Goal: Transaction & Acquisition: Purchase product/service

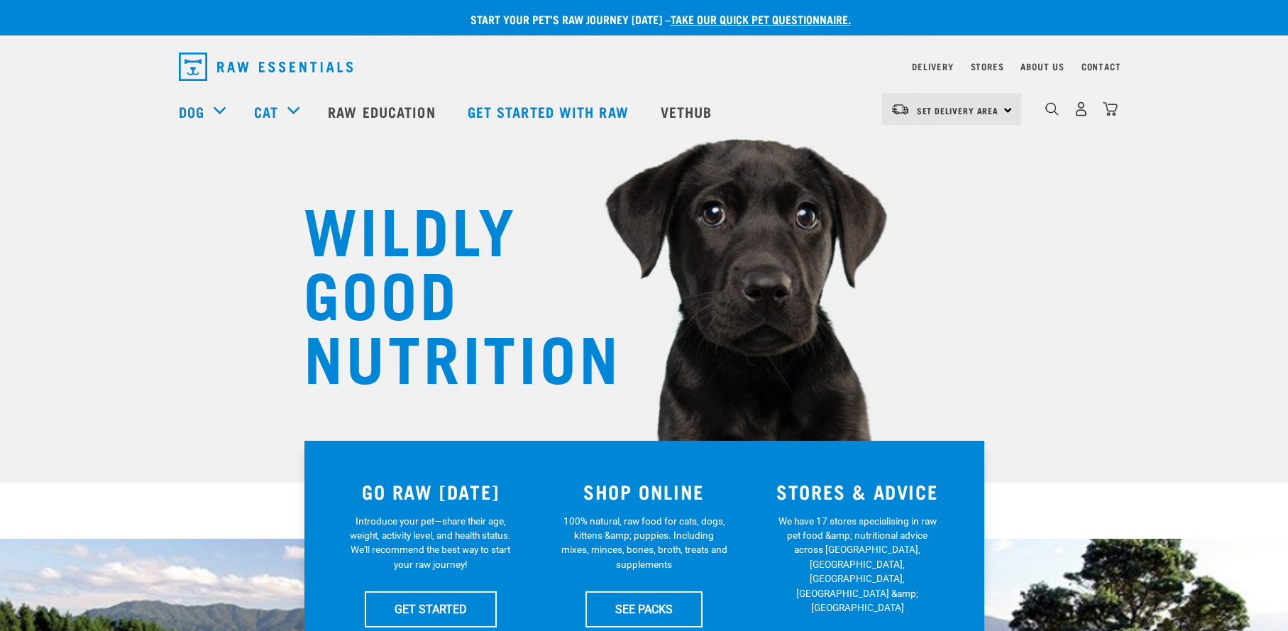
click at [1005, 109] on div "Set Delivery Area North Island South Island" at bounding box center [951, 109] width 139 height 32
click at [929, 147] on link "[GEOGRAPHIC_DATA]" at bounding box center [950, 148] width 136 height 31
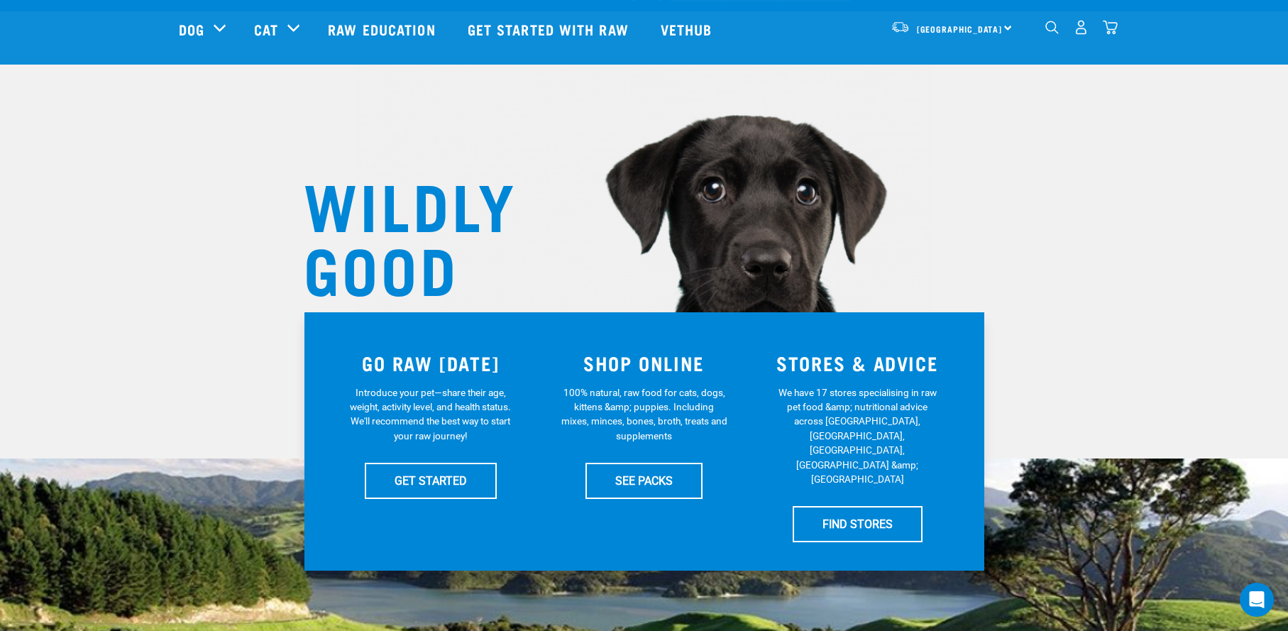
scroll to position [23, 0]
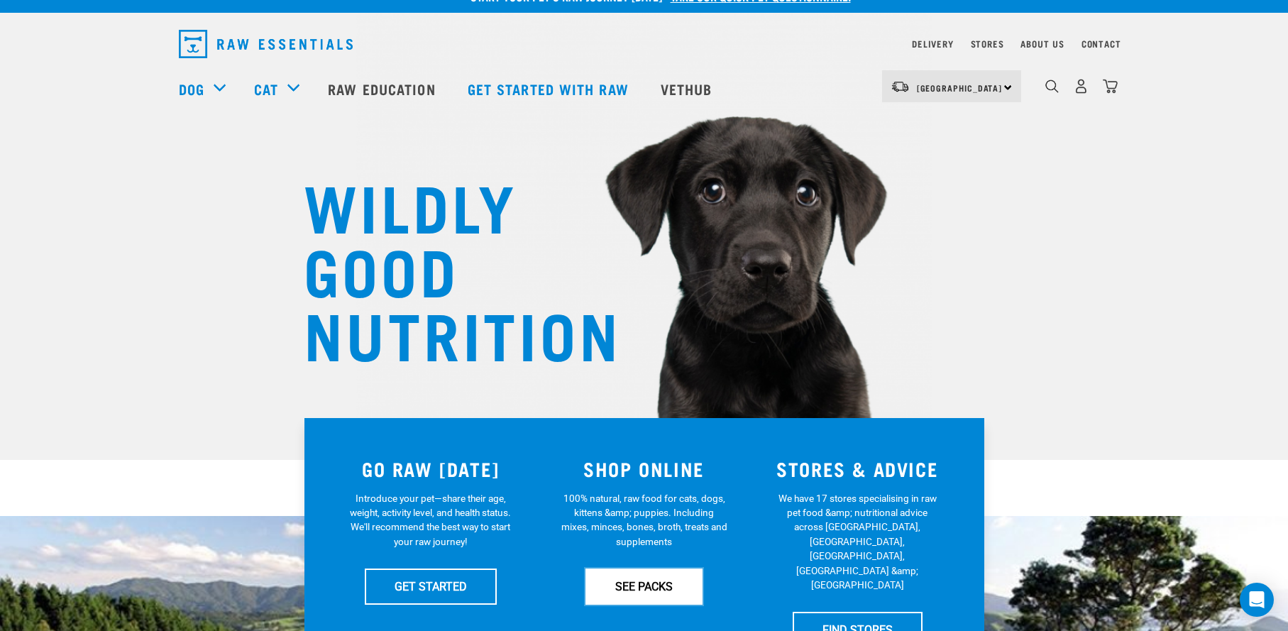
click at [637, 585] on link "SEE PACKS" at bounding box center [644, 585] width 117 height 35
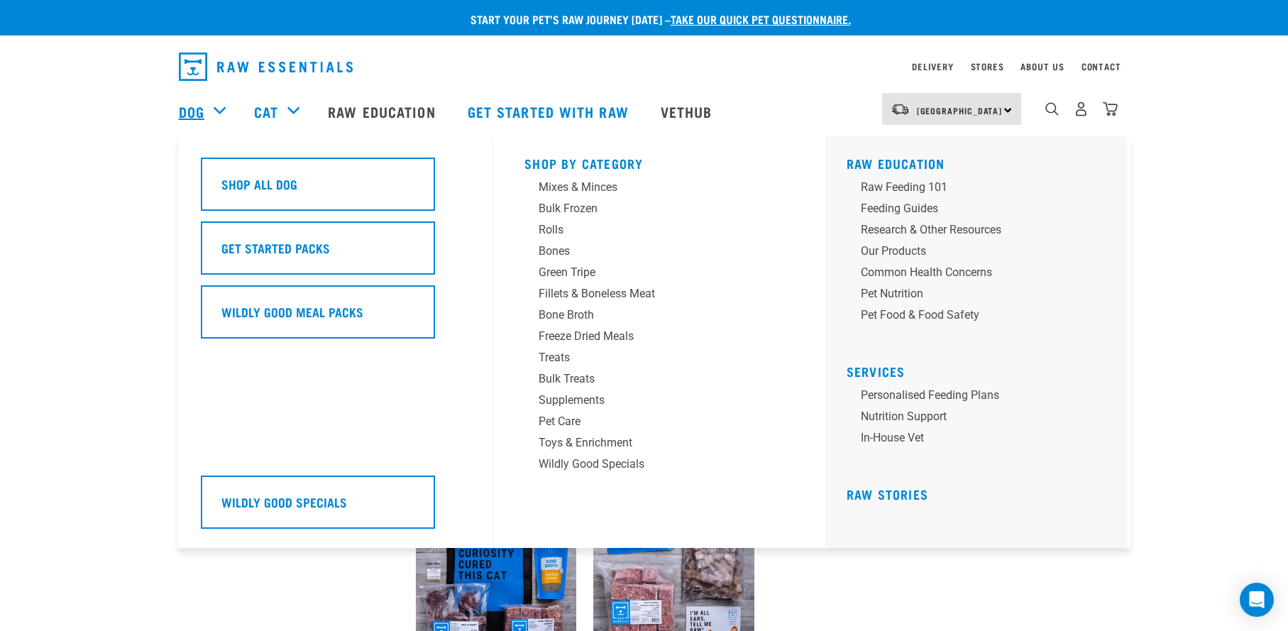
click at [189, 108] on link "Dog" at bounding box center [192, 111] width 26 height 21
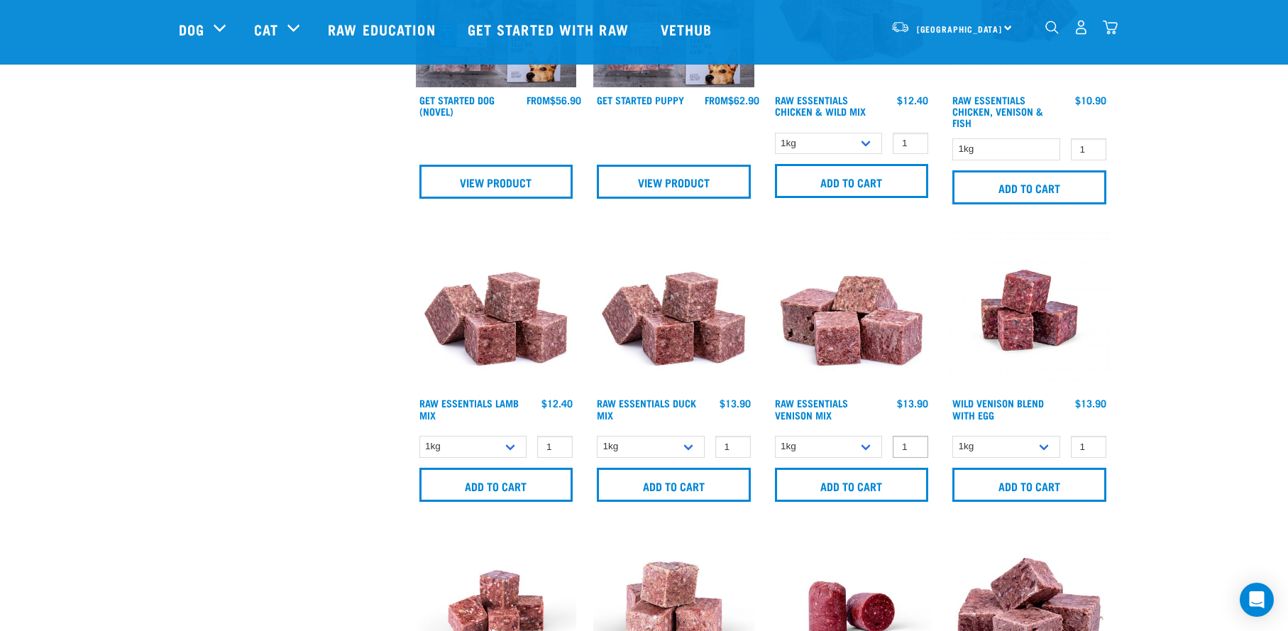
scroll to position [778, 0]
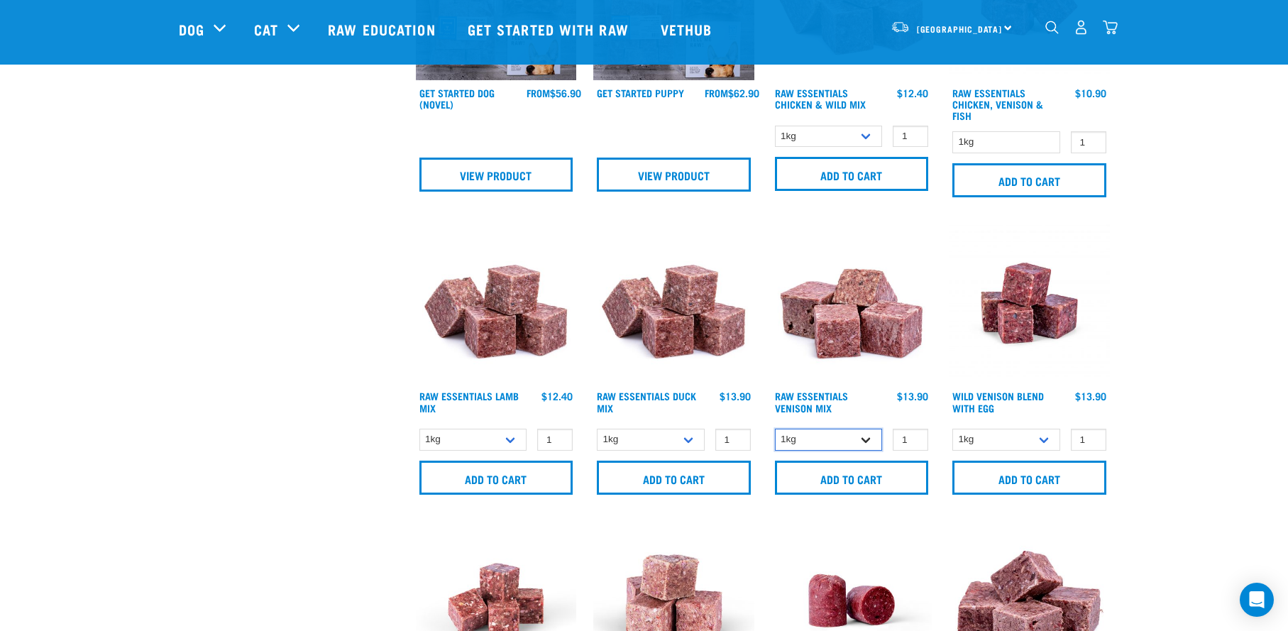
click at [866, 437] on select "1kg 3kg" at bounding box center [829, 440] width 108 height 22
select select "712"
click at [512, 439] on select "1kg 3kg Bulk (10kg)" at bounding box center [473, 440] width 108 height 22
select select "24"
click at [508, 474] on input "Add to cart" at bounding box center [496, 478] width 154 height 34
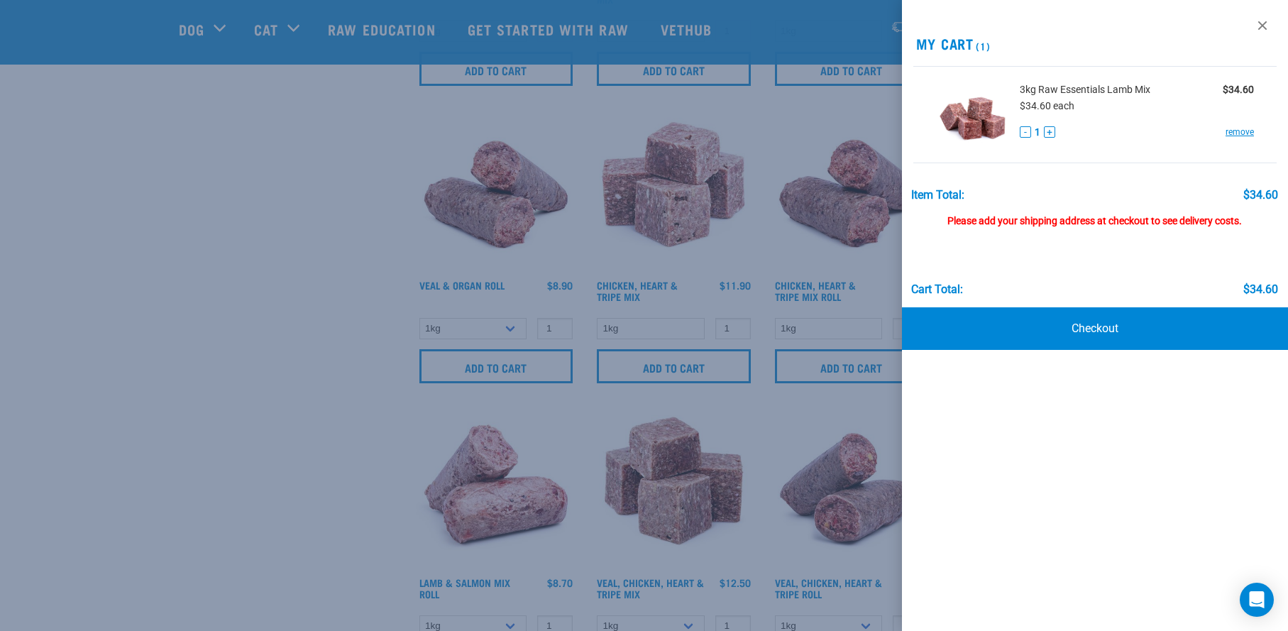
scroll to position [1485, 0]
click at [353, 465] on div at bounding box center [644, 315] width 1288 height 631
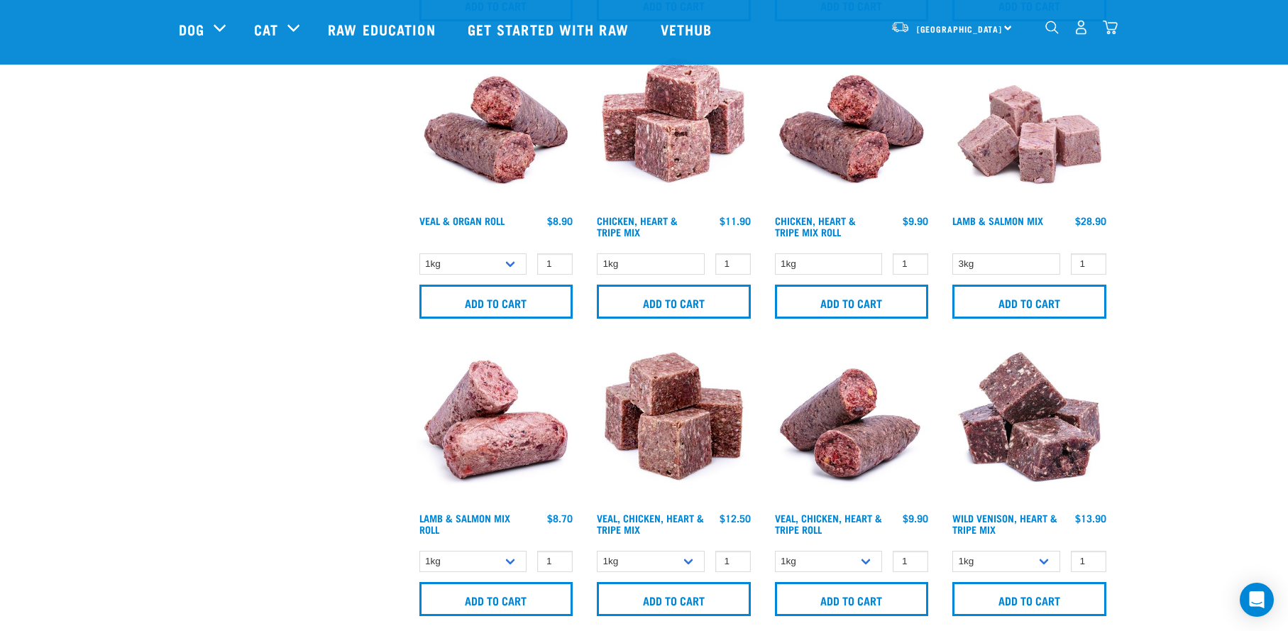
scroll to position [1563, 0]
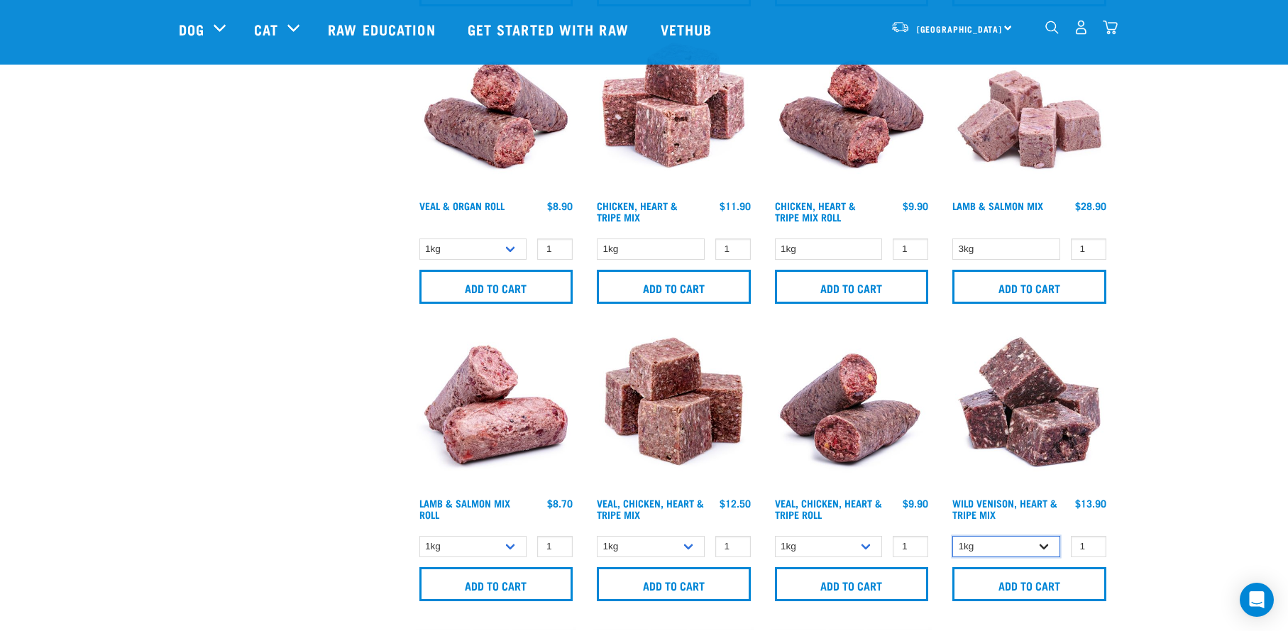
click at [1047, 548] on select "1kg 3kg" at bounding box center [1006, 547] width 108 height 22
select select "763"
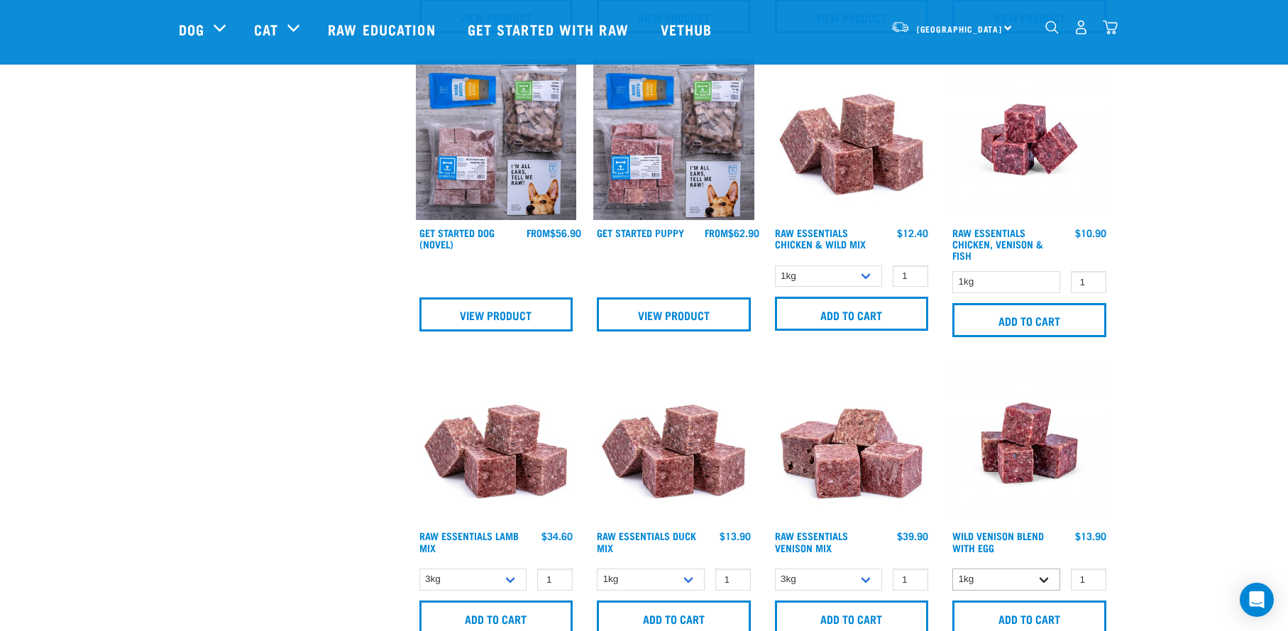
scroll to position [611, 0]
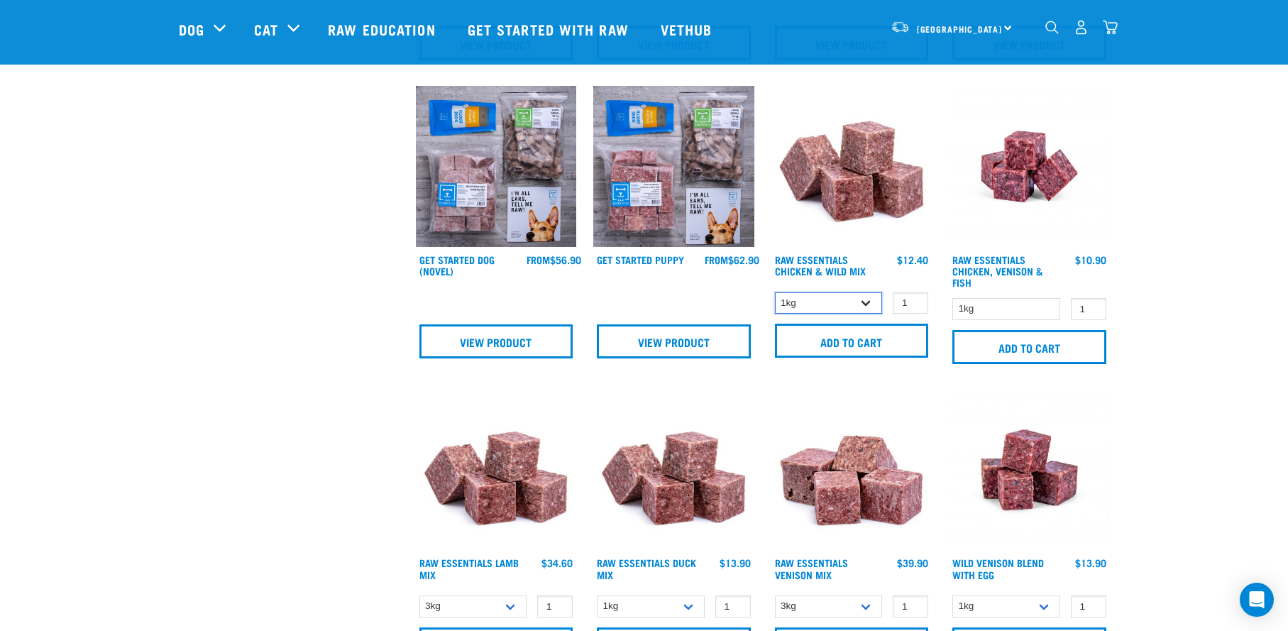
click at [865, 299] on select "1kg 3kg Bulk (10kg)" at bounding box center [829, 303] width 108 height 22
select select "709"
click at [852, 340] on input "Add to cart" at bounding box center [852, 341] width 154 height 34
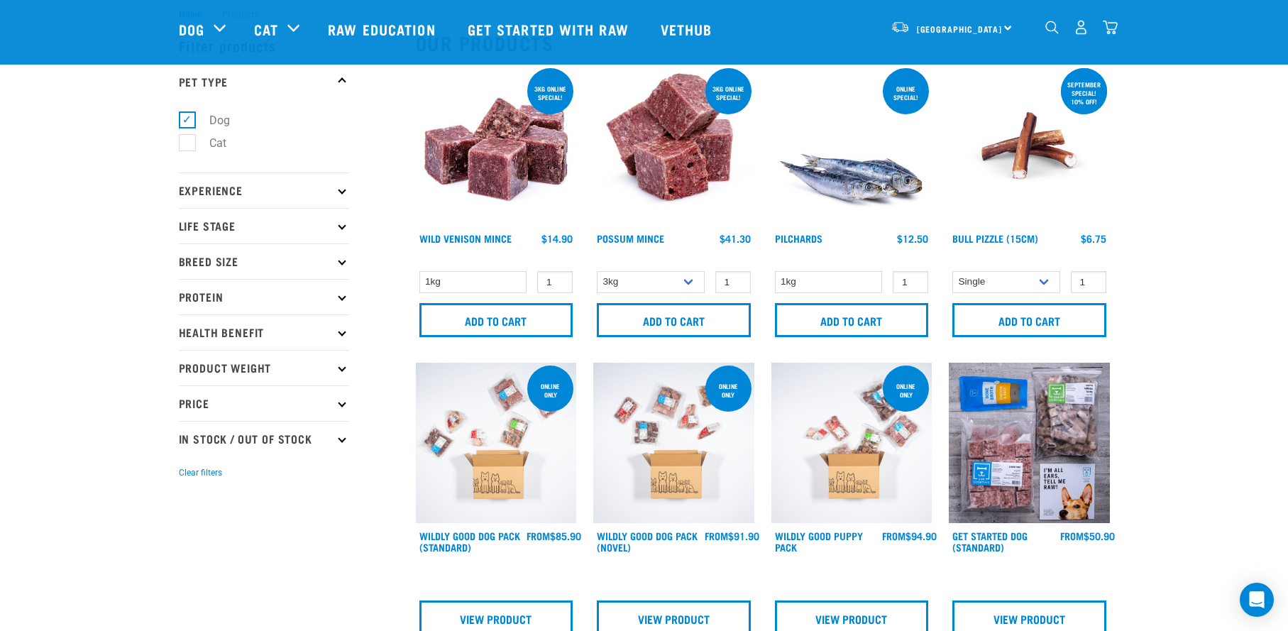
scroll to position [0, 0]
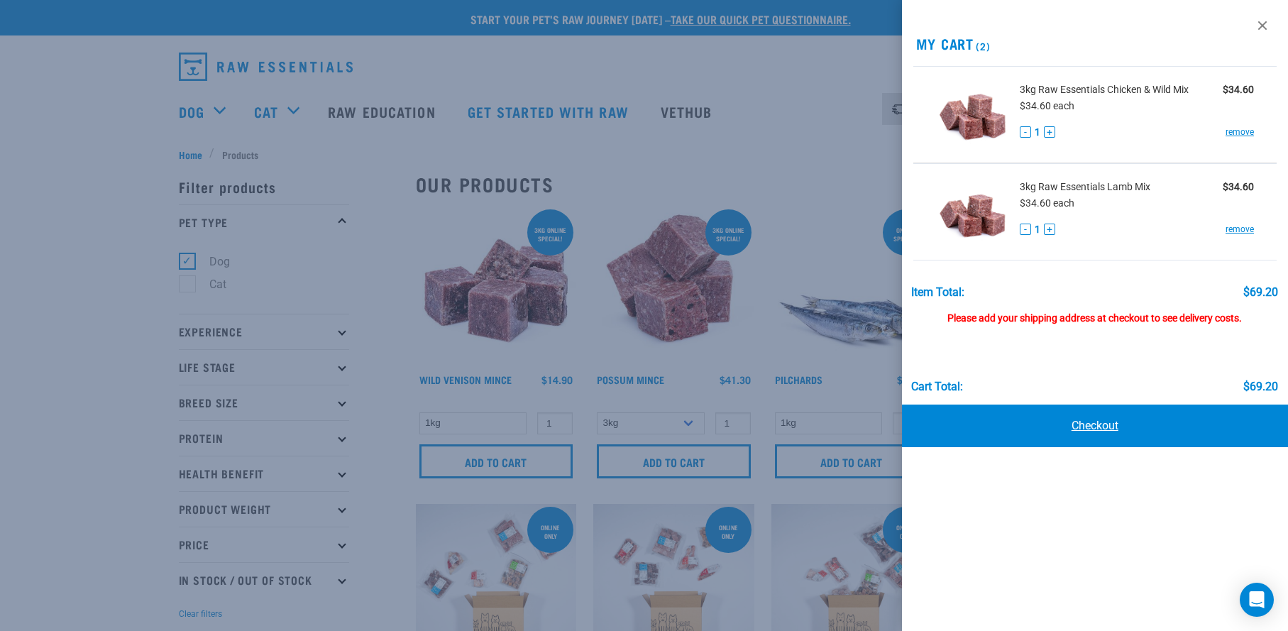
click at [1091, 424] on link "Checkout" at bounding box center [1095, 426] width 387 height 43
click at [1094, 426] on link "Checkout" at bounding box center [1095, 426] width 387 height 43
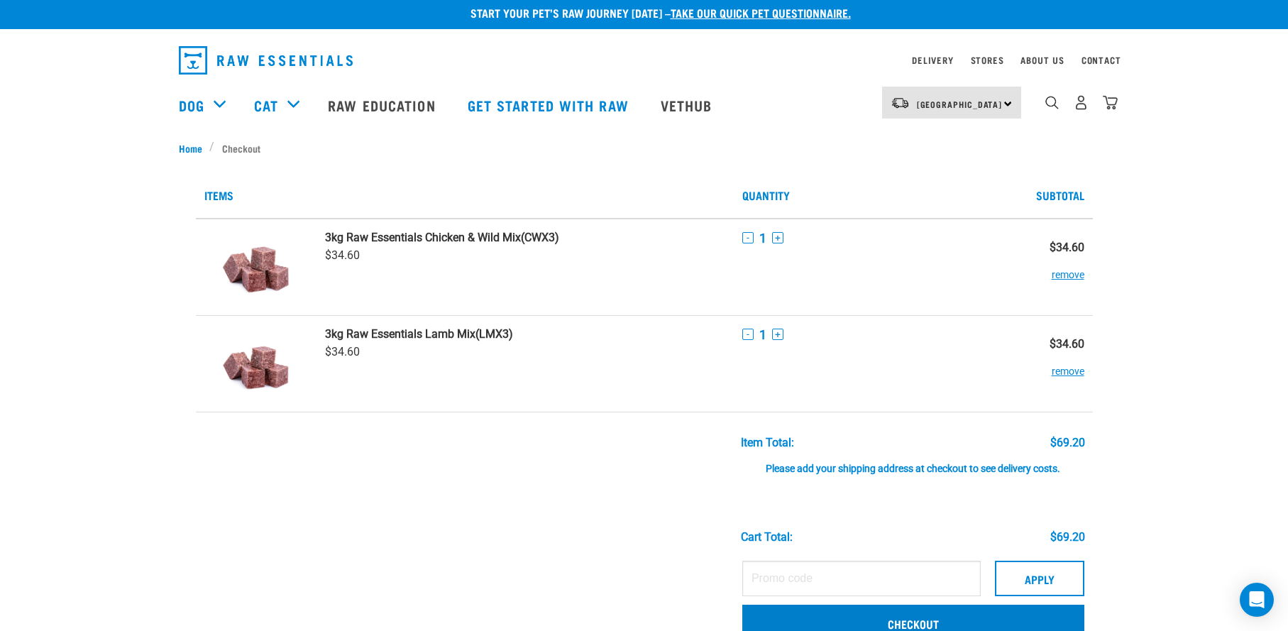
scroll to position [62, 0]
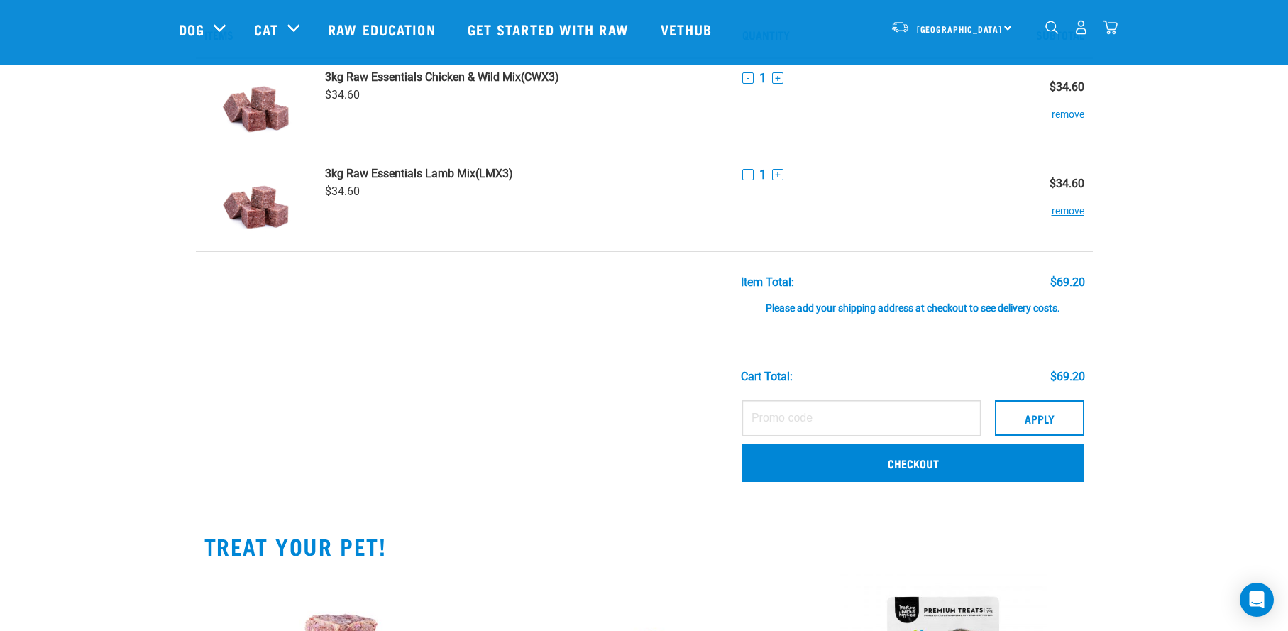
click at [862, 309] on div "Please add your shipping address at checkout to see delivery costs." at bounding box center [913, 302] width 344 height 26
click at [928, 309] on div "Please add your shipping address at checkout to see delivery costs." at bounding box center [913, 302] width 344 height 26
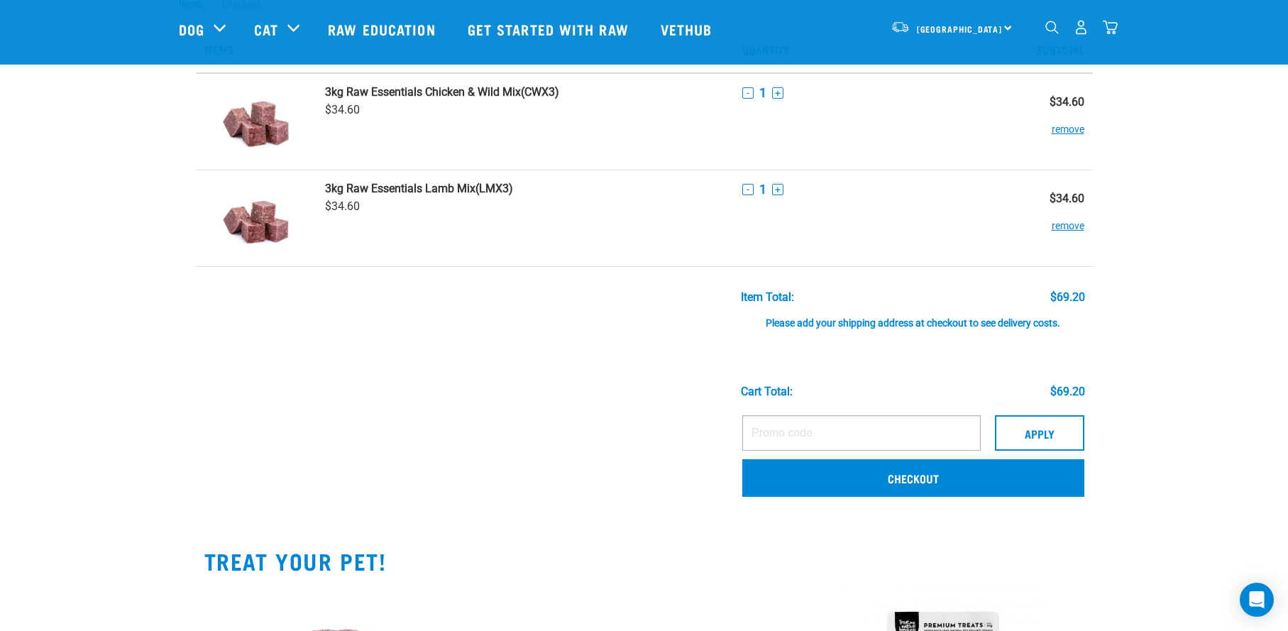
scroll to position [110, 0]
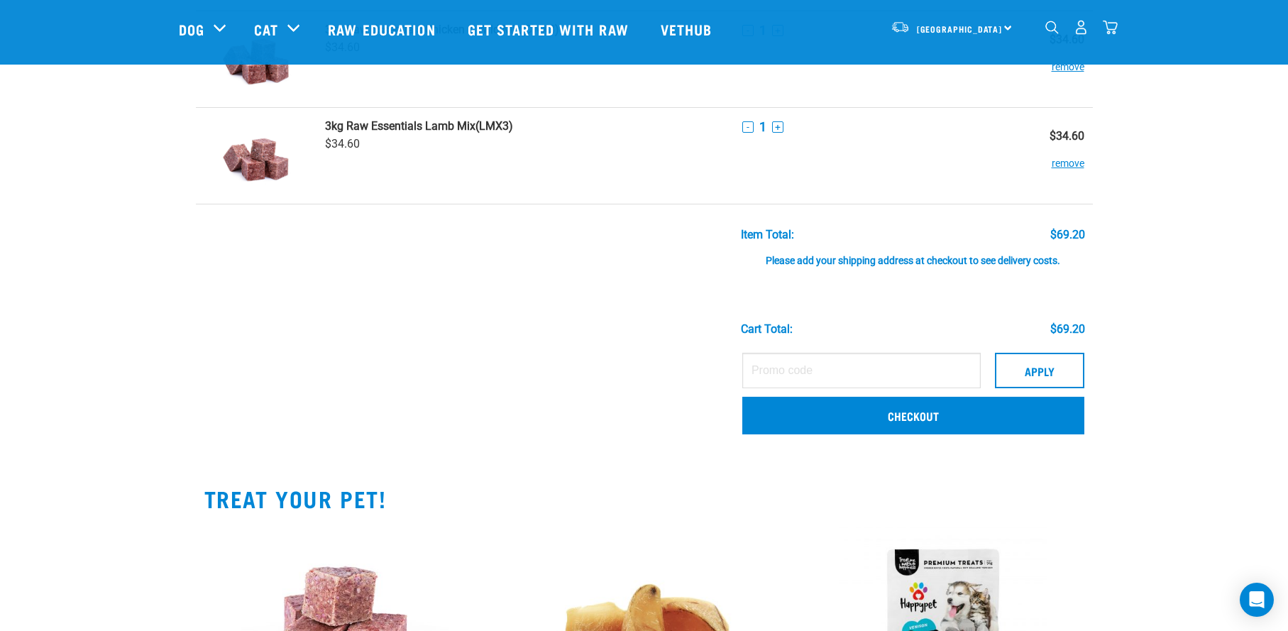
click at [817, 262] on div "Please add your shipping address at checkout to see delivery costs." at bounding box center [913, 254] width 344 height 26
click at [915, 420] on link "Checkout" at bounding box center [913, 415] width 342 height 37
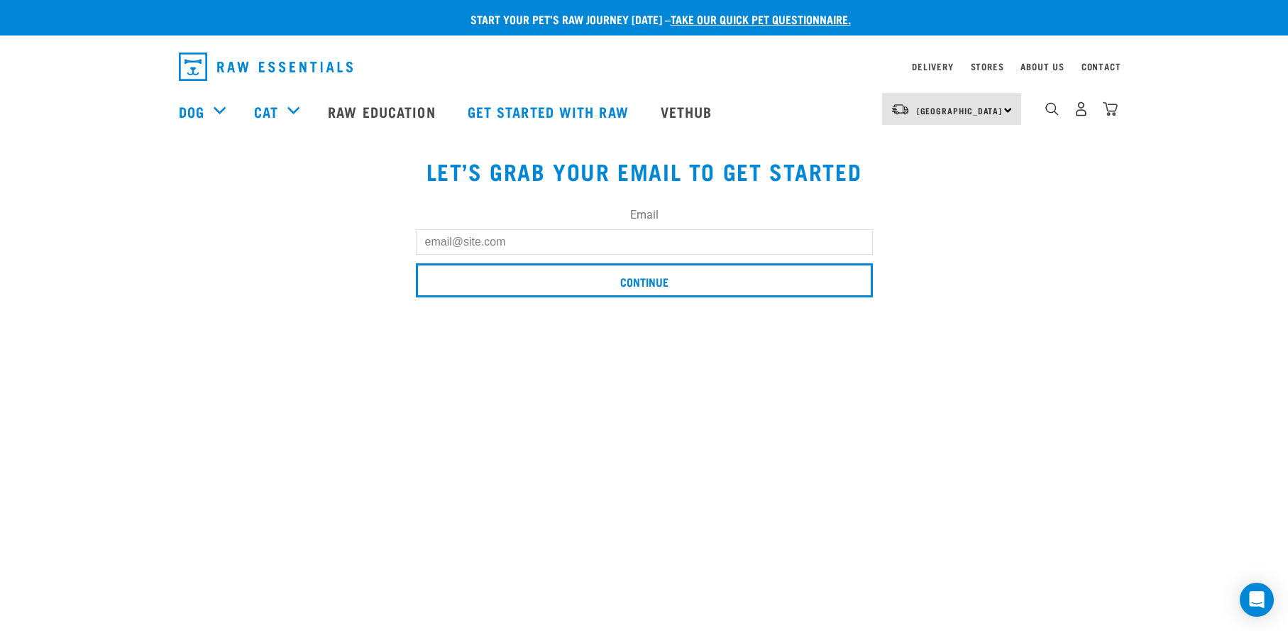
click at [507, 241] on input "Email" at bounding box center [644, 242] width 457 height 26
type input "[EMAIL_ADDRESS][DOMAIN_NAME]"
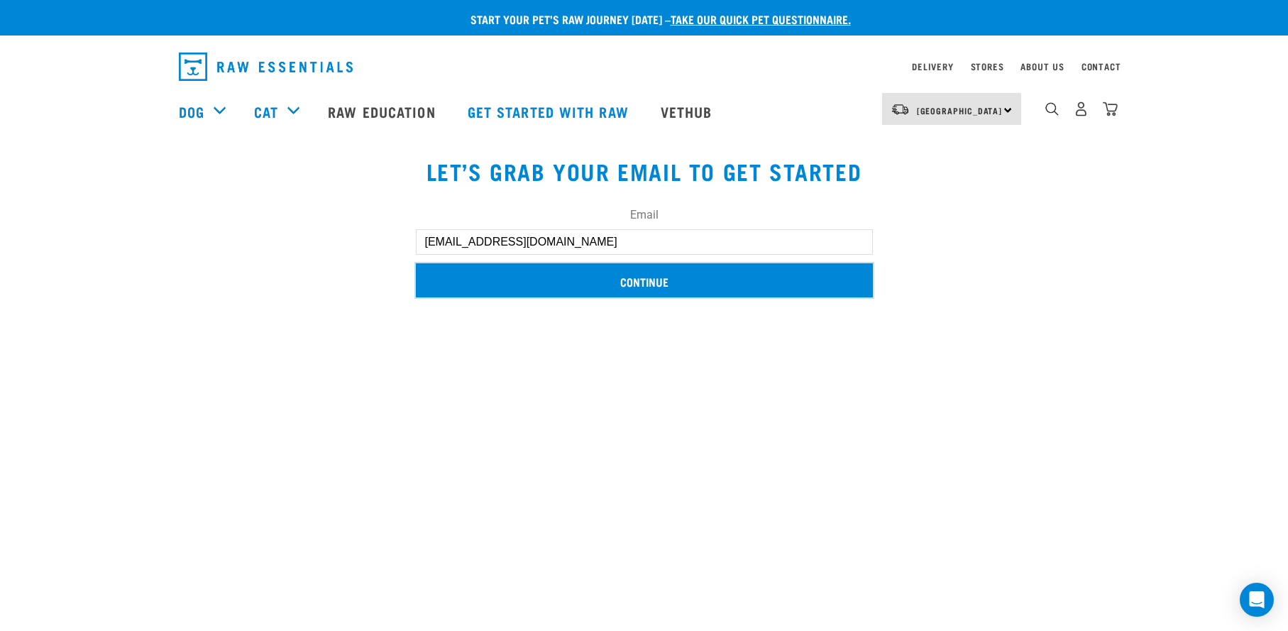
click at [655, 280] on input "Continue" at bounding box center [644, 280] width 457 height 34
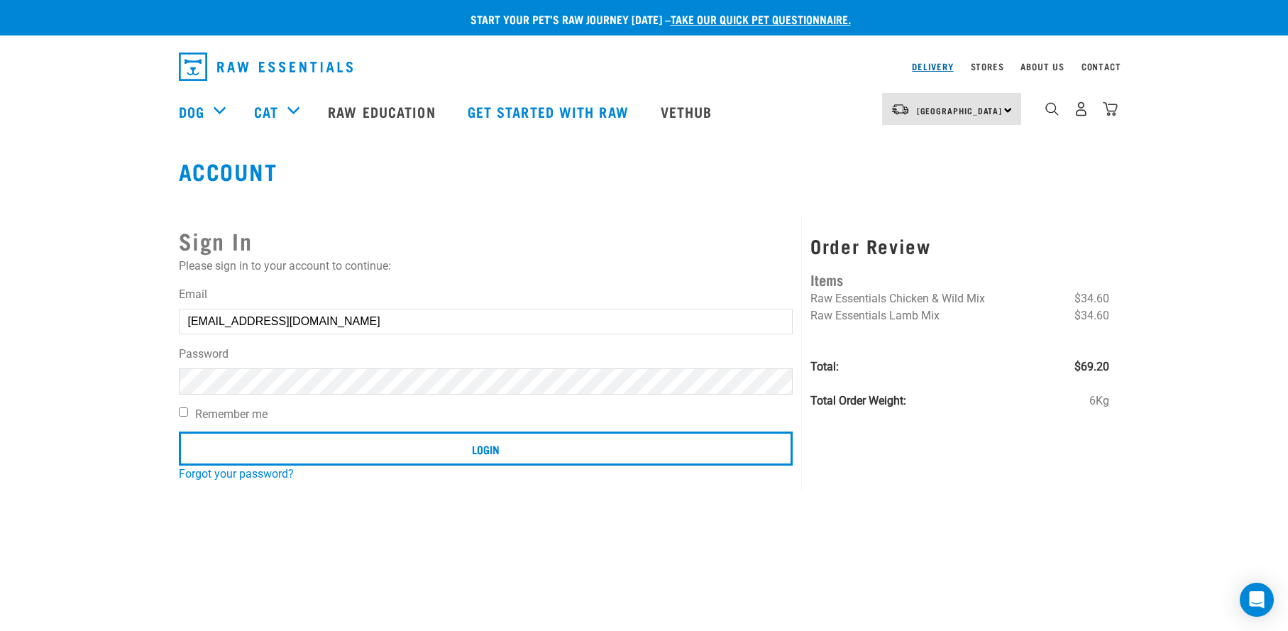
click at [944, 66] on link "Delivery" at bounding box center [932, 66] width 41 height 5
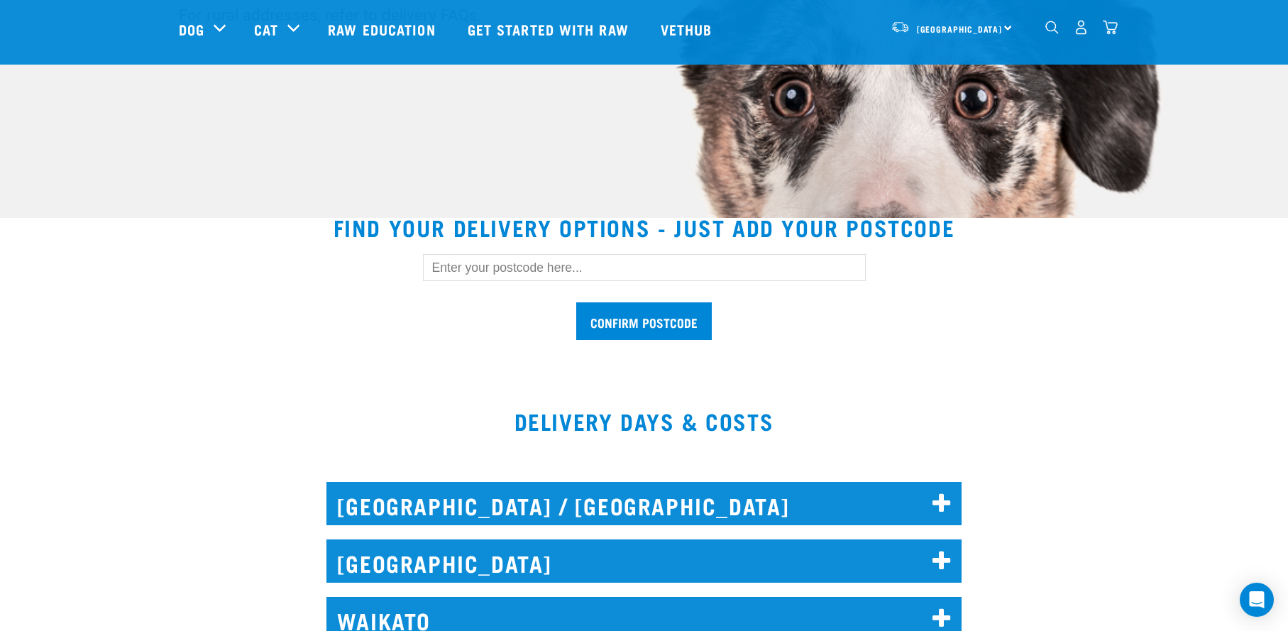
scroll to position [267, 0]
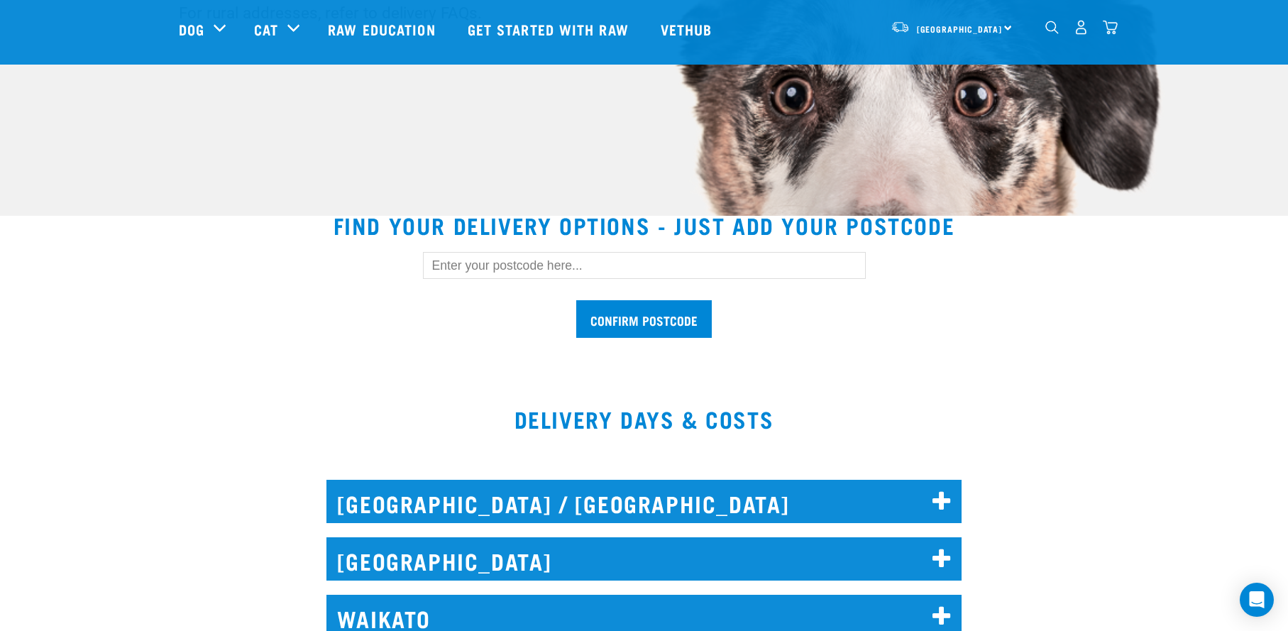
click at [586, 264] on input "text" at bounding box center [644, 265] width 443 height 27
type input "3600"
click at [662, 319] on input "Confirm postcode" at bounding box center [644, 319] width 136 height 38
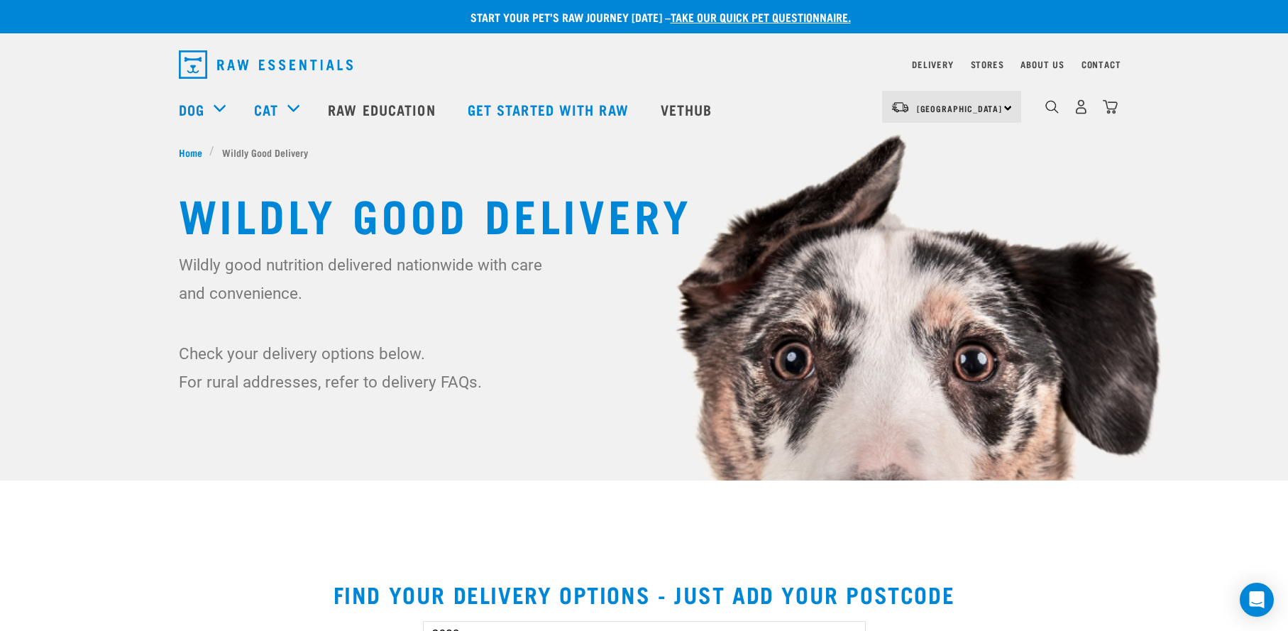
scroll to position [0, 0]
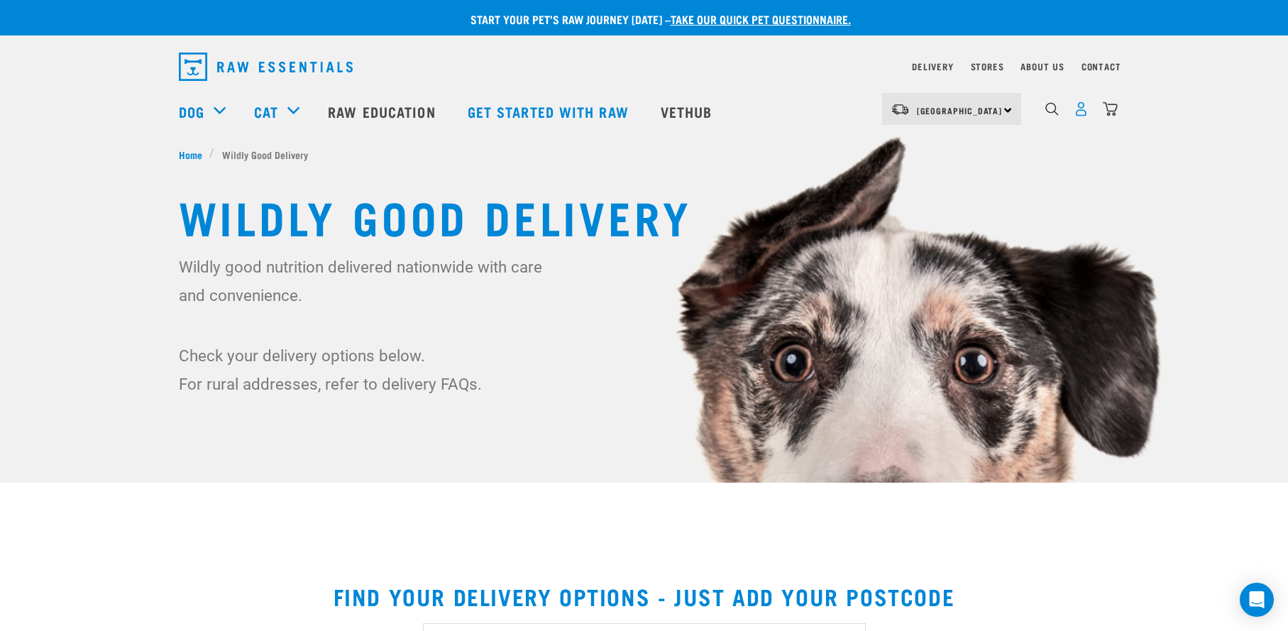
click at [1081, 111] on img "dropdown navigation" at bounding box center [1081, 108] width 15 height 15
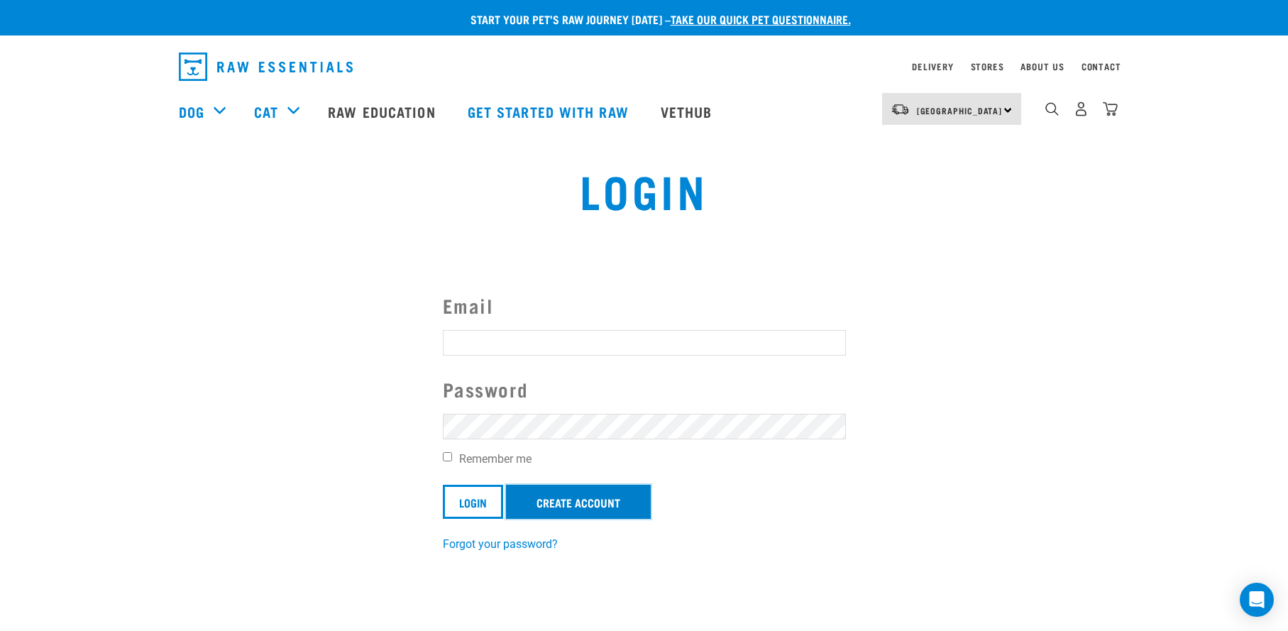
click at [576, 505] on link "Create Account" at bounding box center [578, 502] width 145 height 34
click at [492, 348] on input "Email" at bounding box center [644, 343] width 403 height 26
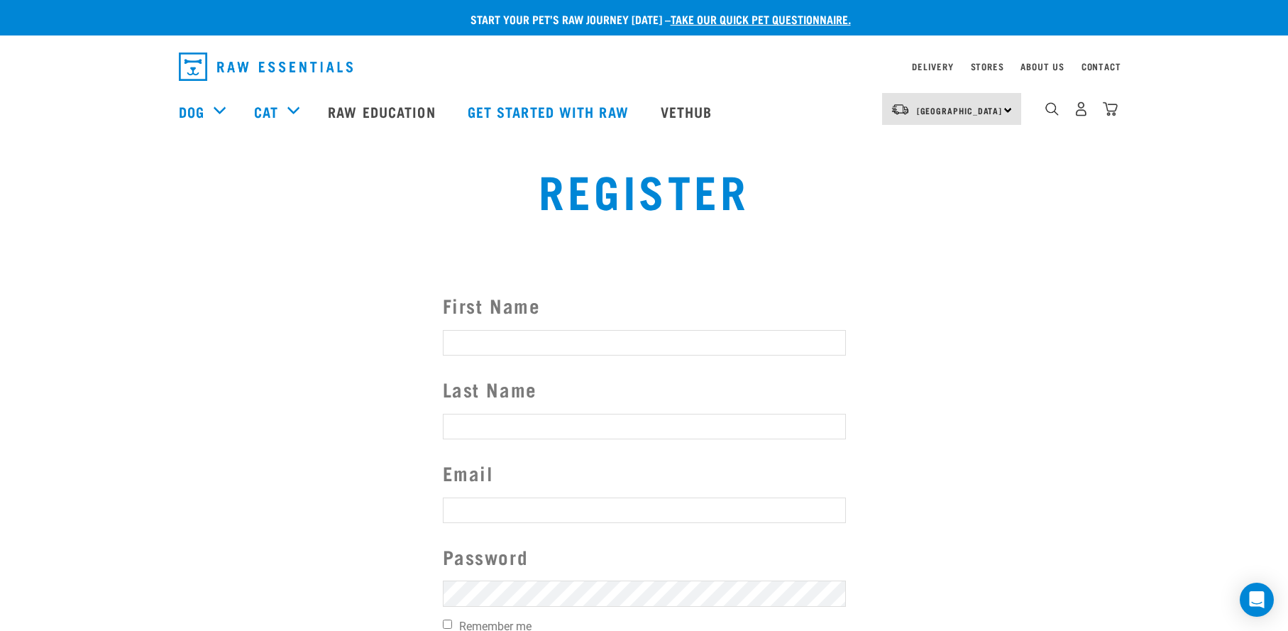
click at [485, 344] on input "First Name" at bounding box center [644, 343] width 403 height 26
type input "Sue"
type input "Lathwell"
type input "sueblue72@gmail.com"
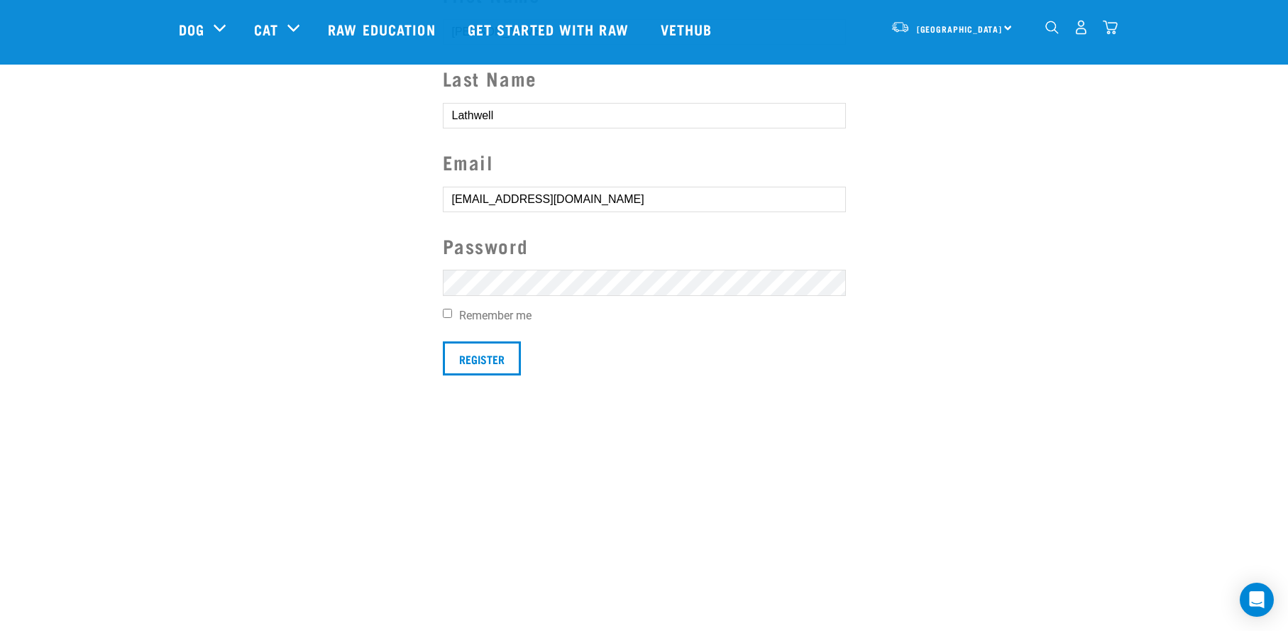
scroll to position [221, 0]
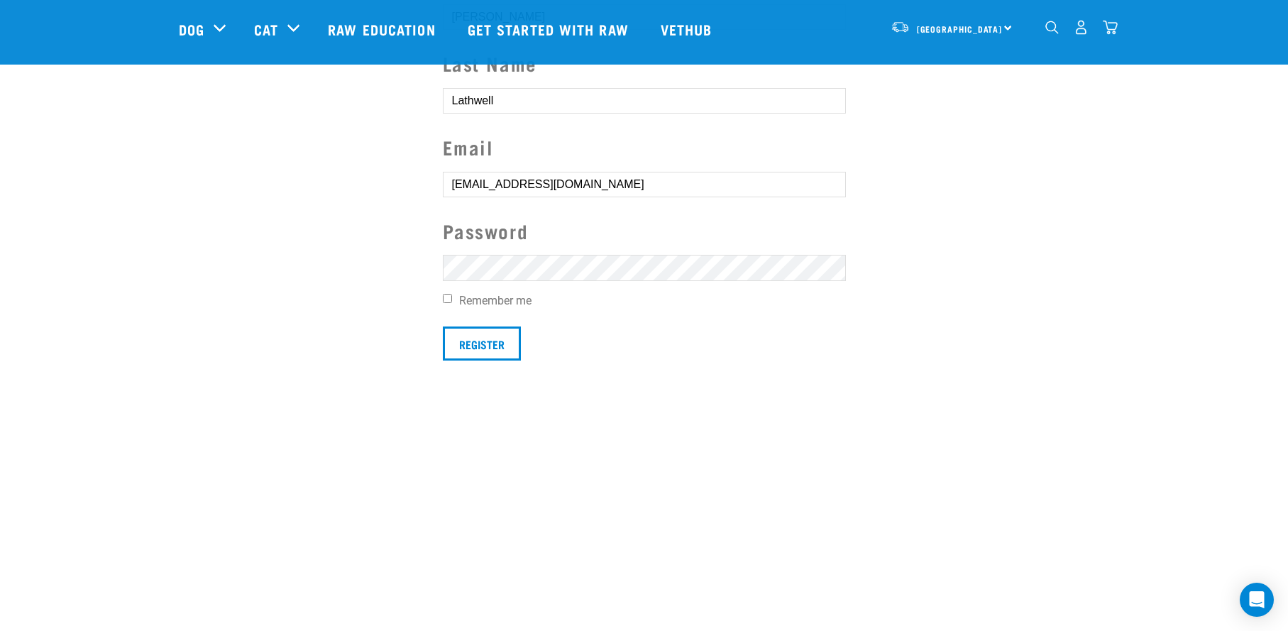
click at [448, 297] on input "Remember me" at bounding box center [447, 298] width 9 height 9
checkbox input "true"
click at [478, 345] on input "Register" at bounding box center [482, 343] width 78 height 34
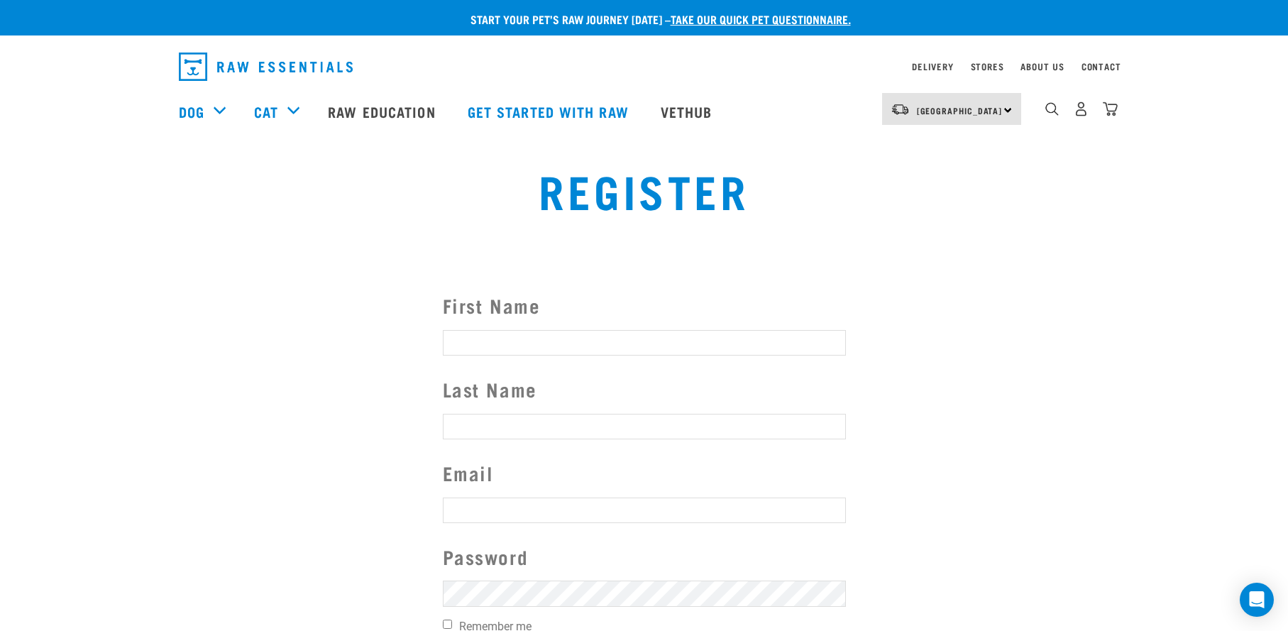
click at [27, 297] on button "delete" at bounding box center [20, 290] width 14 height 14
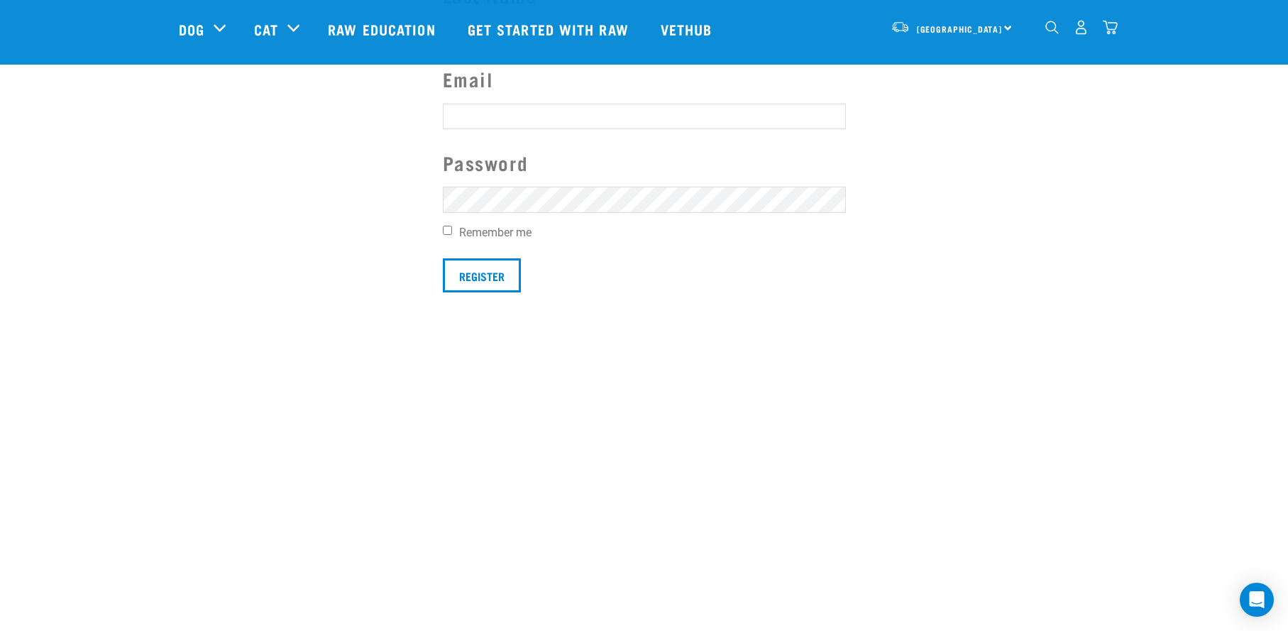
scroll to position [144, 0]
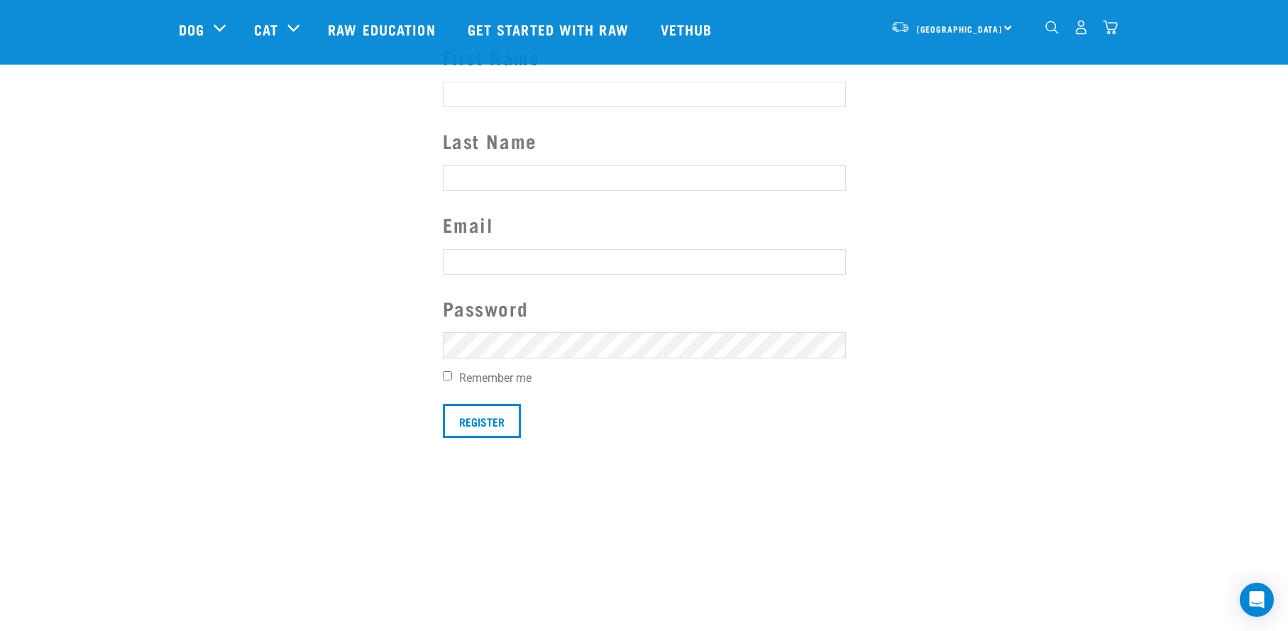
click at [1082, 31] on img "dropdown navigation" at bounding box center [1081, 27] width 15 height 15
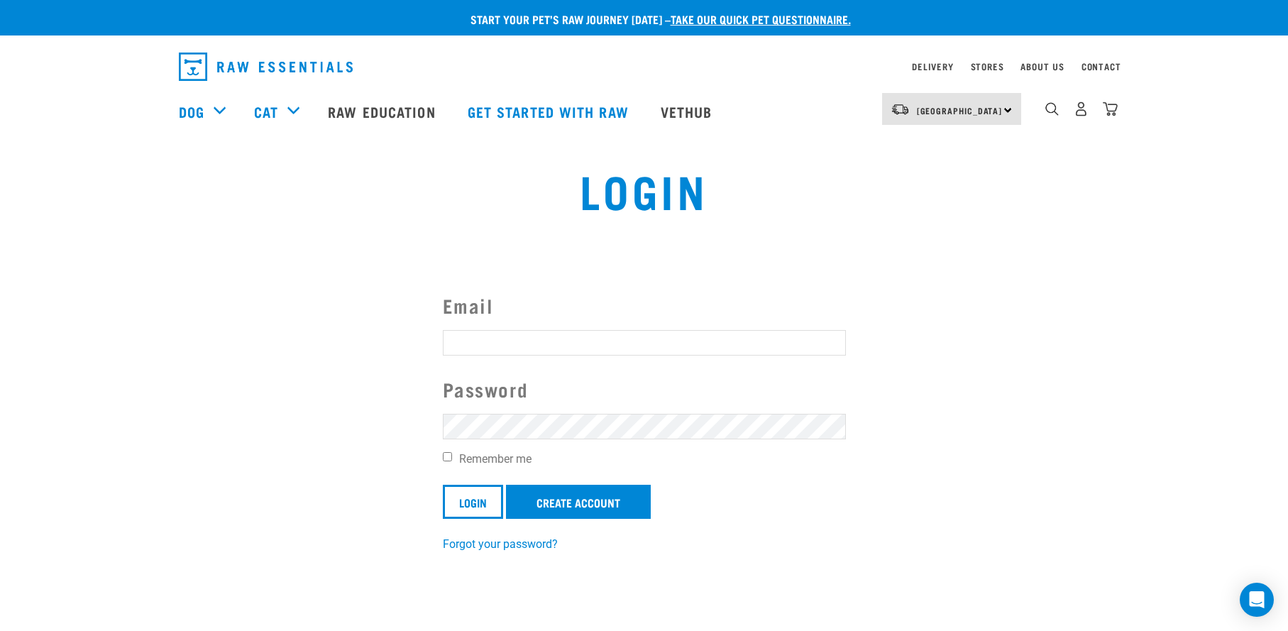
click at [493, 350] on input "Email" at bounding box center [644, 343] width 403 height 26
type input "sueblue72@gmail.com"
click at [468, 502] on input "Login" at bounding box center [473, 502] width 60 height 34
click at [33, 289] on button "delete" at bounding box center [25, 282] width 14 height 14
drag, startPoint x: 1015, startPoint y: 229, endPoint x: 980, endPoint y: 256, distance: 44.4
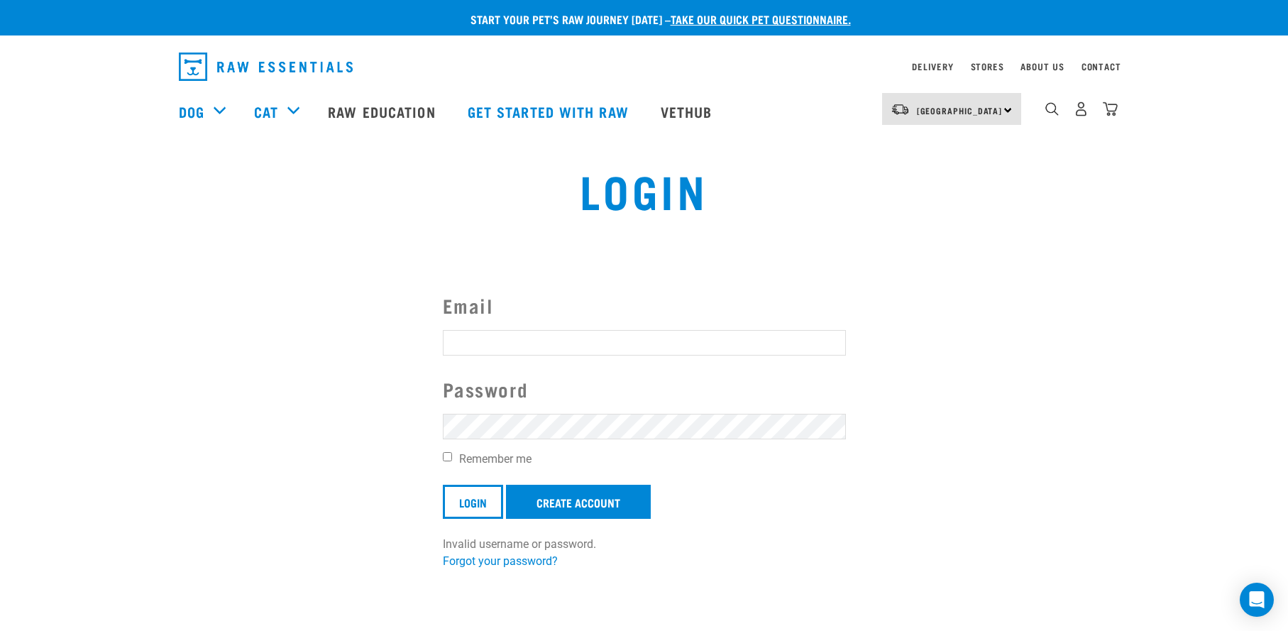
click at [0, 249] on article "Invalid username or password." at bounding box center [0, 315] width 0 height 631
click at [1081, 114] on img "dropdown navigation" at bounding box center [1081, 108] width 15 height 15
click at [987, 65] on link "Stores" at bounding box center [987, 66] width 33 height 5
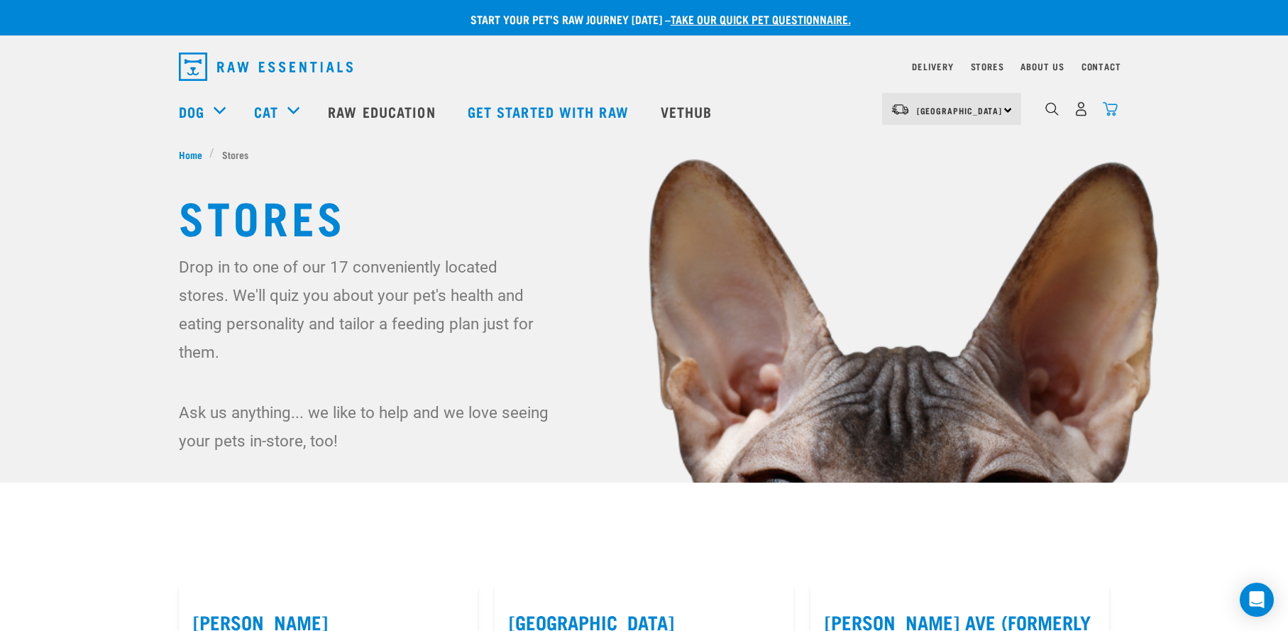
click at [1109, 107] on img "dropdown navigation" at bounding box center [1110, 108] width 15 height 15
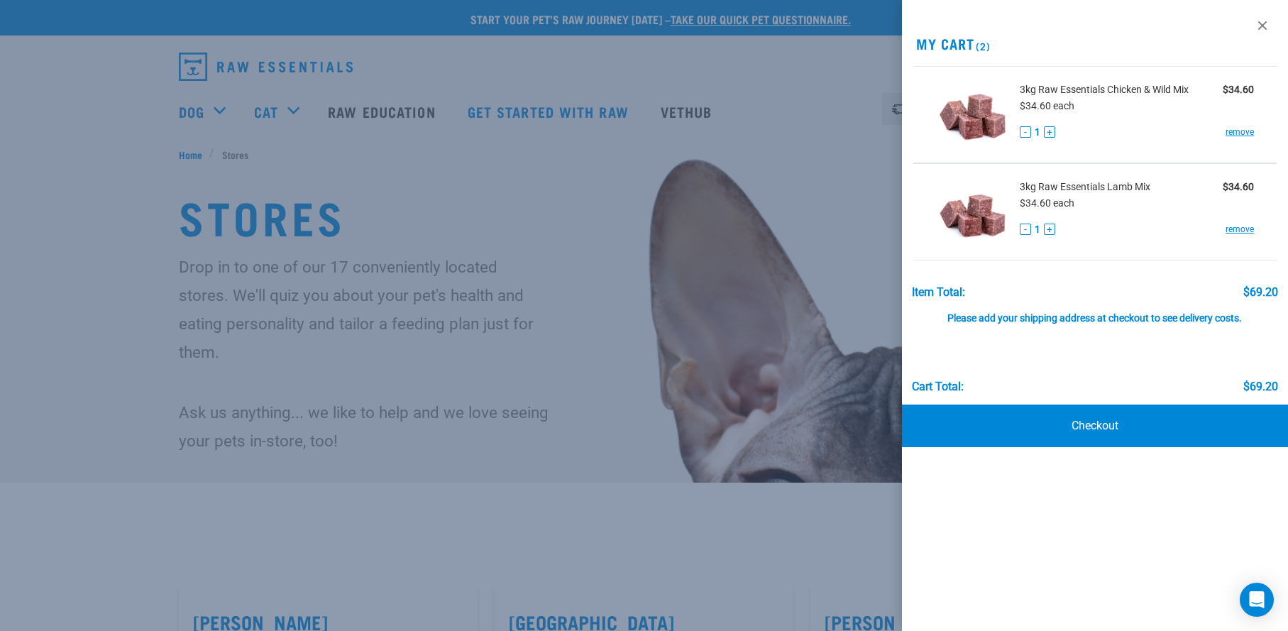
click at [847, 132] on div at bounding box center [644, 315] width 1288 height 631
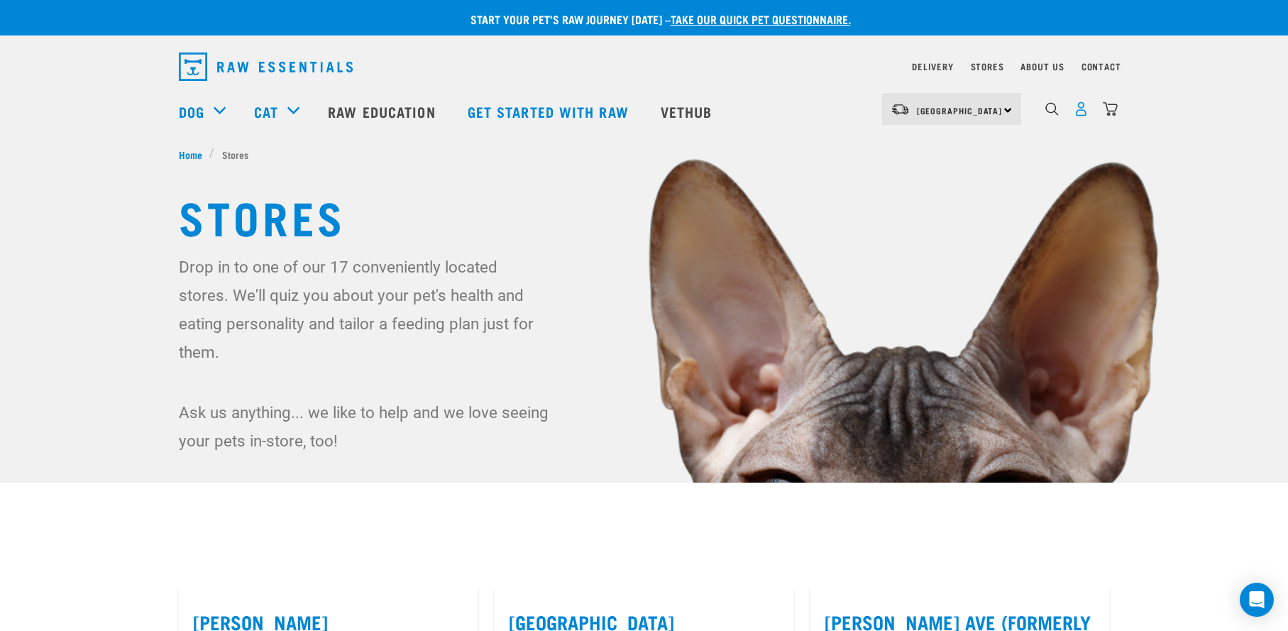
click at [1082, 109] on img "dropdown navigation" at bounding box center [1081, 108] width 15 height 15
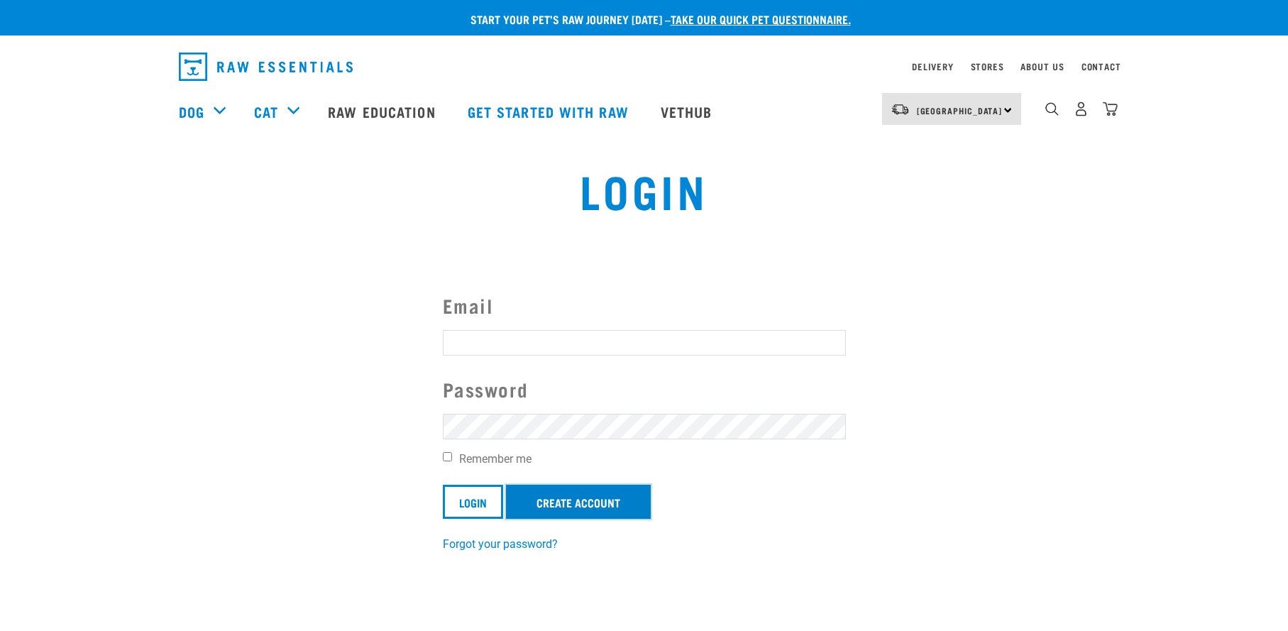
click at [563, 504] on link "Create Account" at bounding box center [578, 502] width 145 height 34
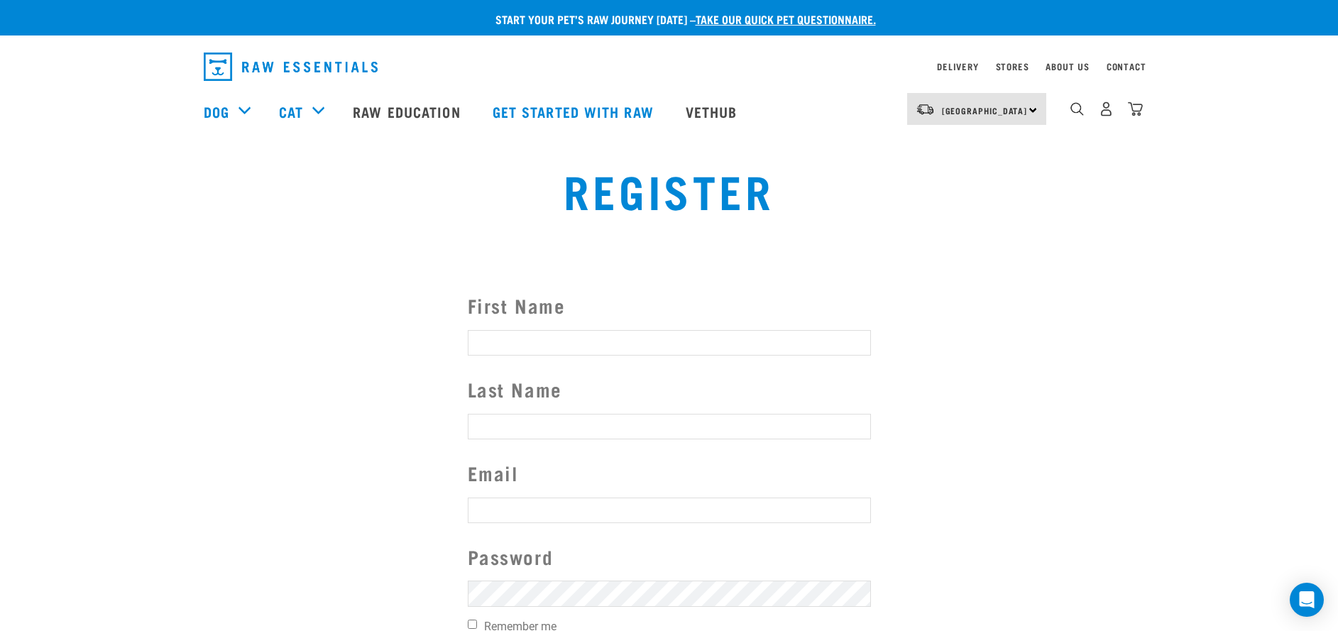
click at [542, 341] on input "First Name" at bounding box center [669, 343] width 403 height 26
type input "Sue"
type input "Lathwell"
type input "sueblue72@gmail.com"
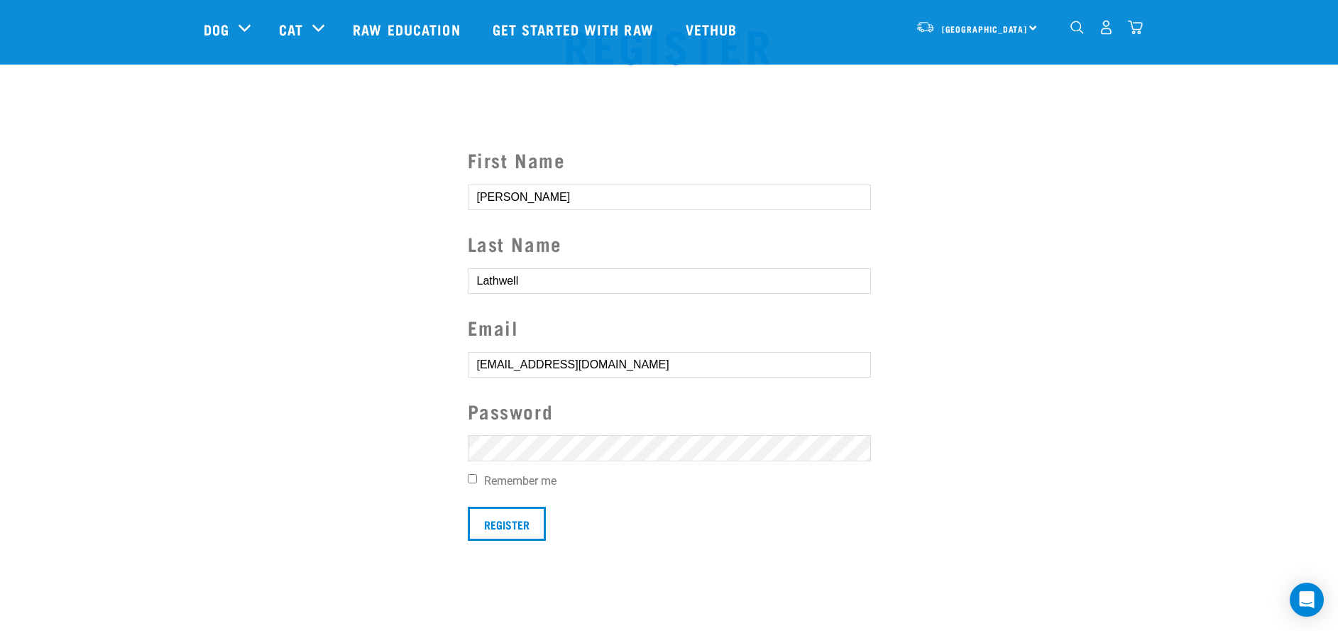
scroll to position [112, 0]
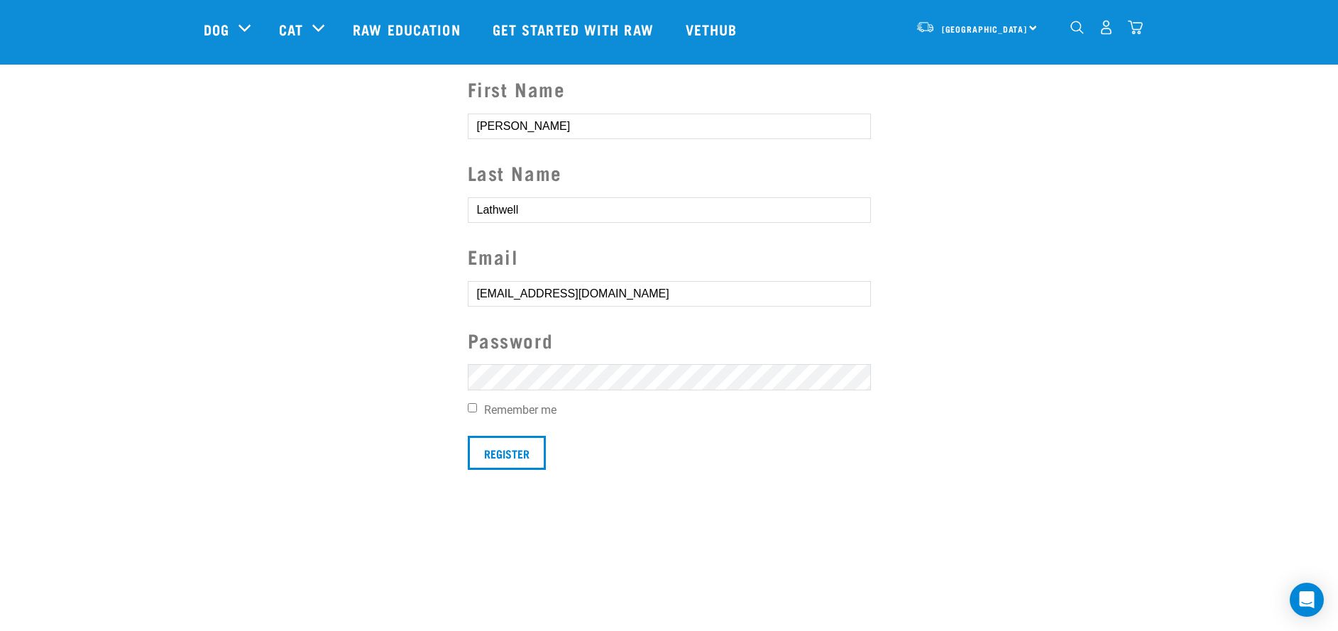
click at [471, 409] on input "Remember me" at bounding box center [472, 407] width 9 height 9
checkbox input "true"
click at [506, 455] on input "Register" at bounding box center [507, 453] width 78 height 34
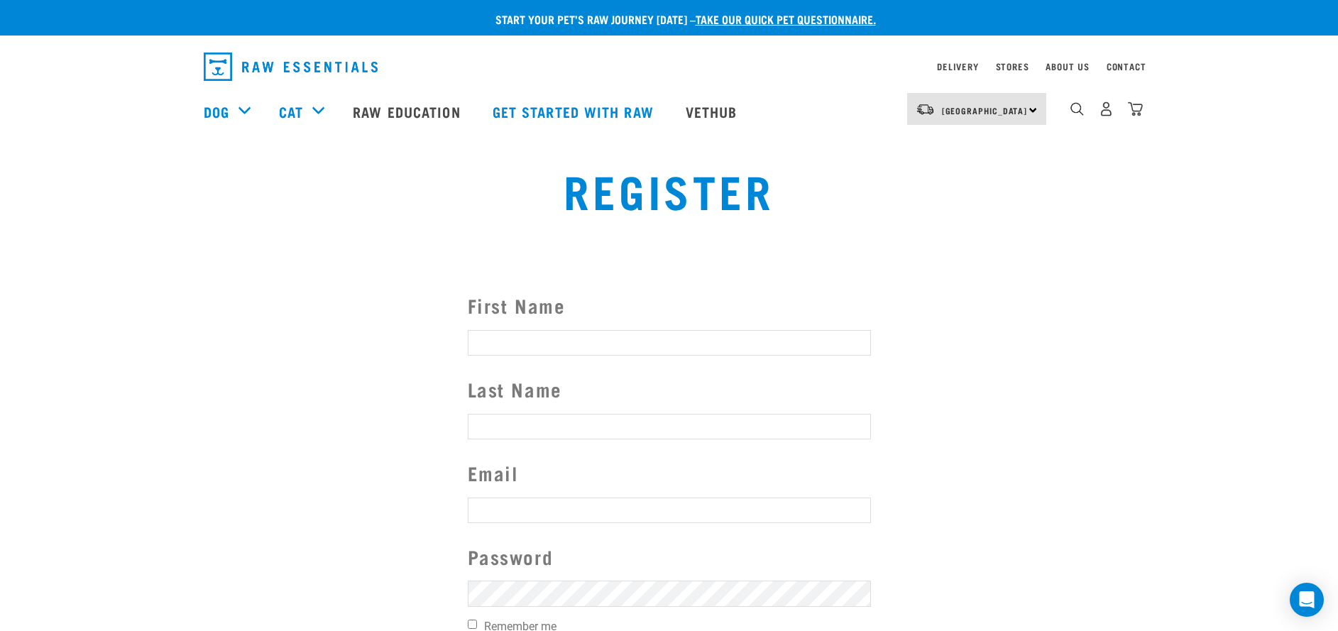
click at [27, 297] on button "delete" at bounding box center [20, 290] width 14 height 14
click at [0, 396] on article "Couldn’t save user." at bounding box center [0, 315] width 0 height 631
click at [1135, 109] on img "dropdown navigation" at bounding box center [1135, 108] width 15 height 15
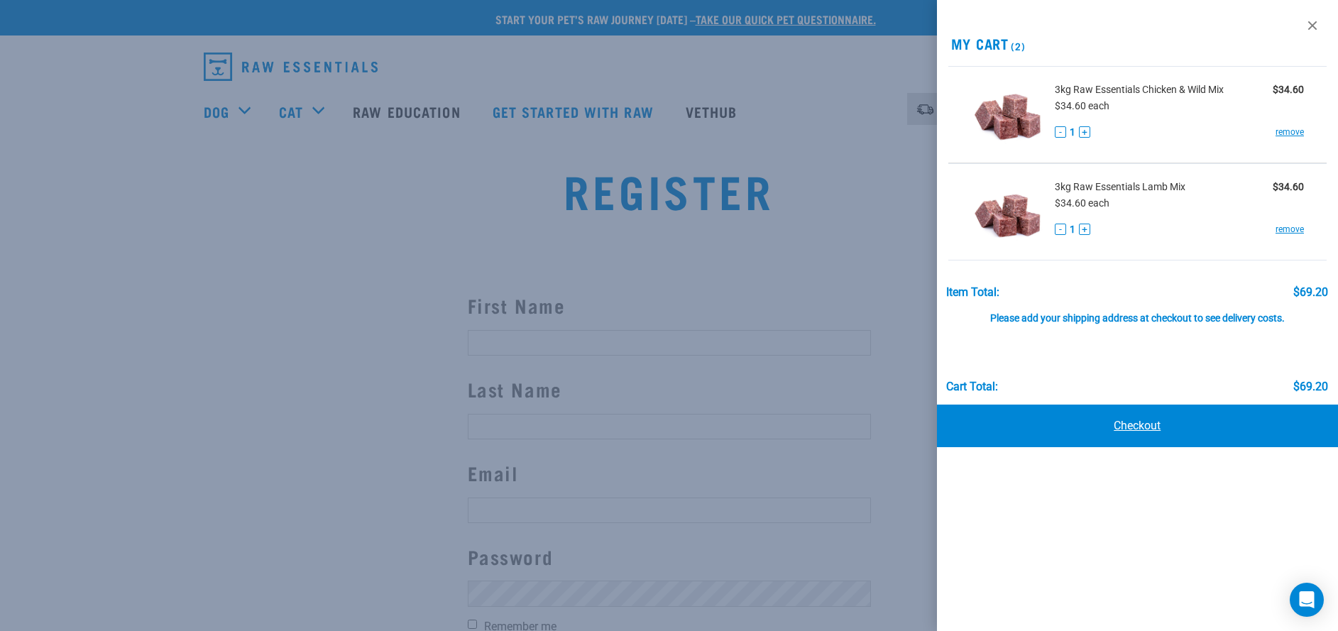
click at [1135, 423] on link "Checkout" at bounding box center [1138, 426] width 402 height 43
click at [1138, 424] on link "Checkout" at bounding box center [1138, 426] width 402 height 43
click at [1134, 426] on link "Checkout" at bounding box center [1138, 426] width 402 height 43
click at [1309, 23] on link at bounding box center [1312, 25] width 23 height 23
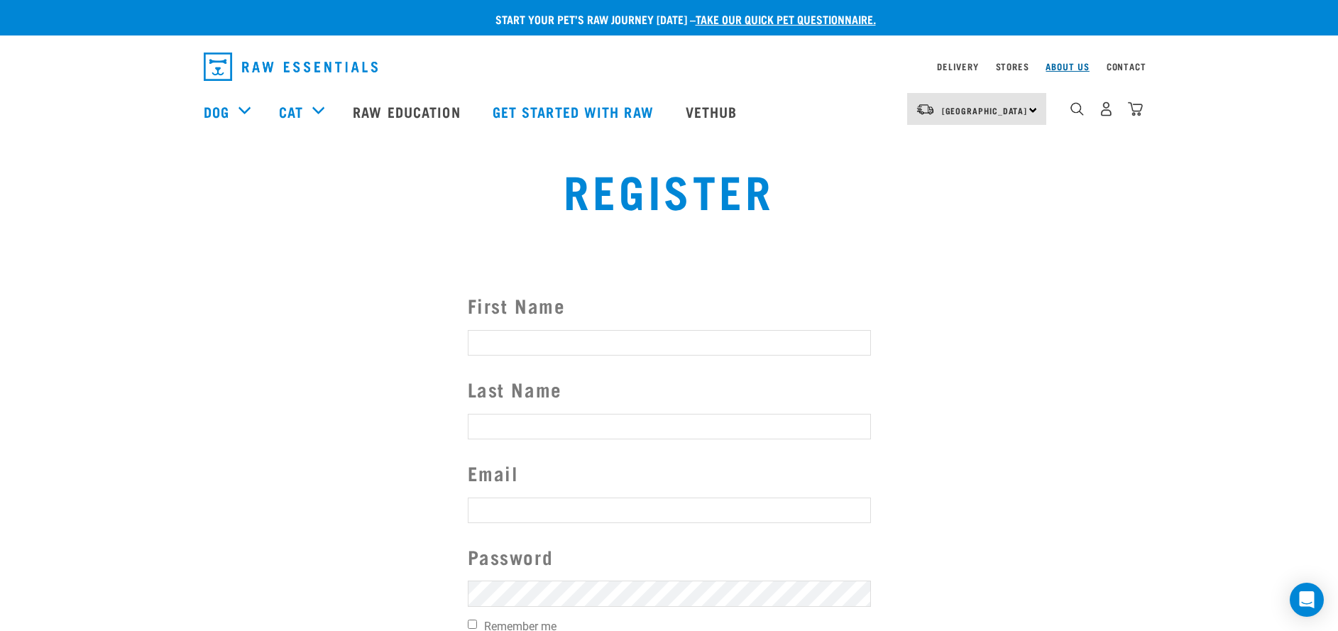
click at [1070, 66] on link "About Us" at bounding box center [1066, 66] width 43 height 5
click at [951, 64] on link "Delivery" at bounding box center [957, 66] width 41 height 5
click at [1013, 66] on link "Stores" at bounding box center [1012, 66] width 33 height 5
click at [1070, 67] on link "About Us" at bounding box center [1066, 66] width 43 height 5
click at [1121, 67] on link "Contact" at bounding box center [1126, 66] width 40 height 5
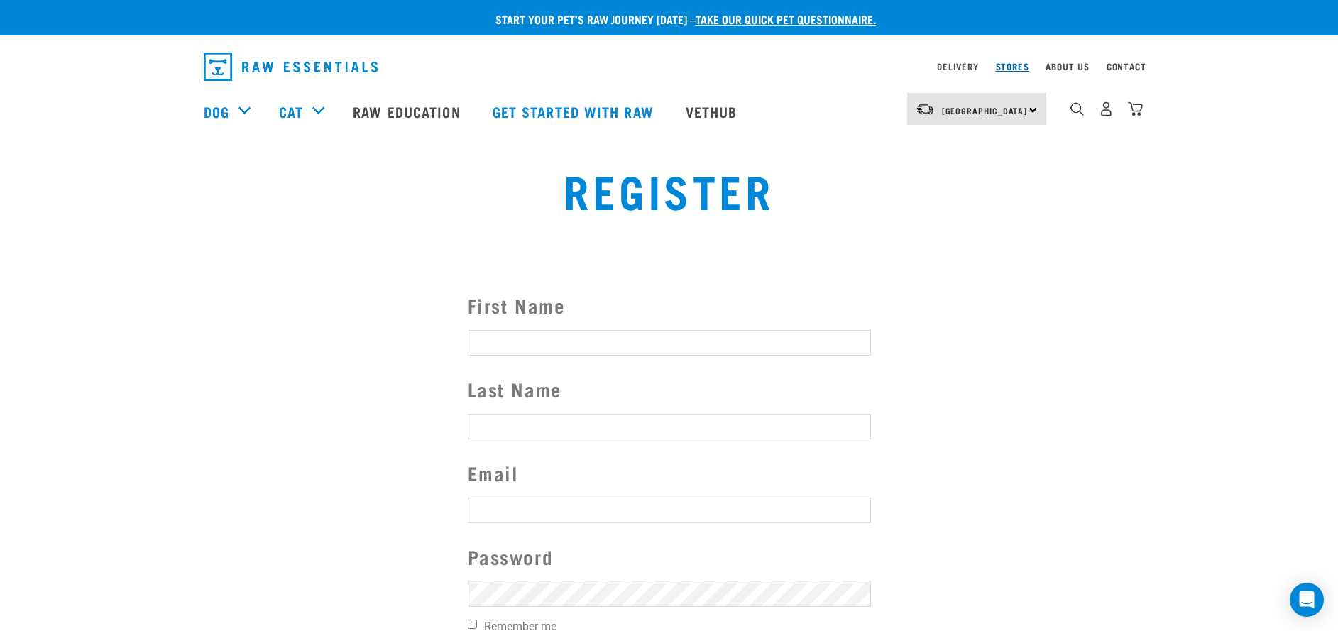
click at [1018, 69] on link "Stores" at bounding box center [1012, 66] width 33 height 5
click at [1012, 66] on link "Stores" at bounding box center [1012, 66] width 33 height 5
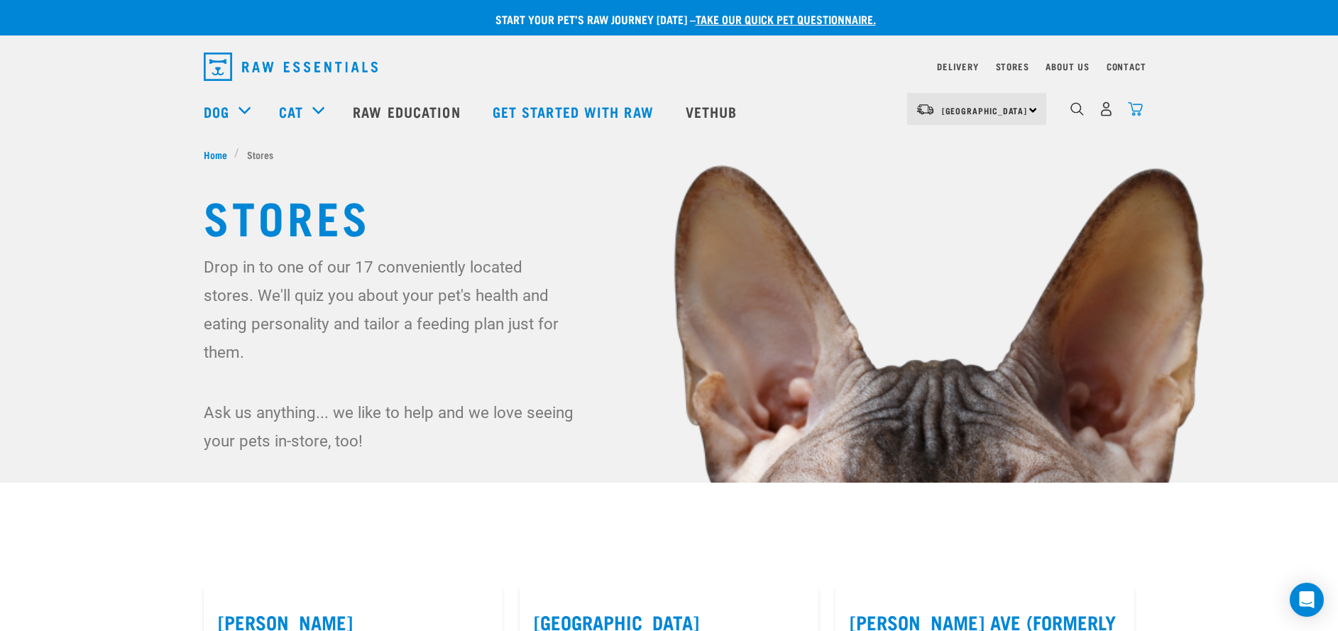
click at [1134, 109] on img "dropdown navigation" at bounding box center [1135, 108] width 15 height 15
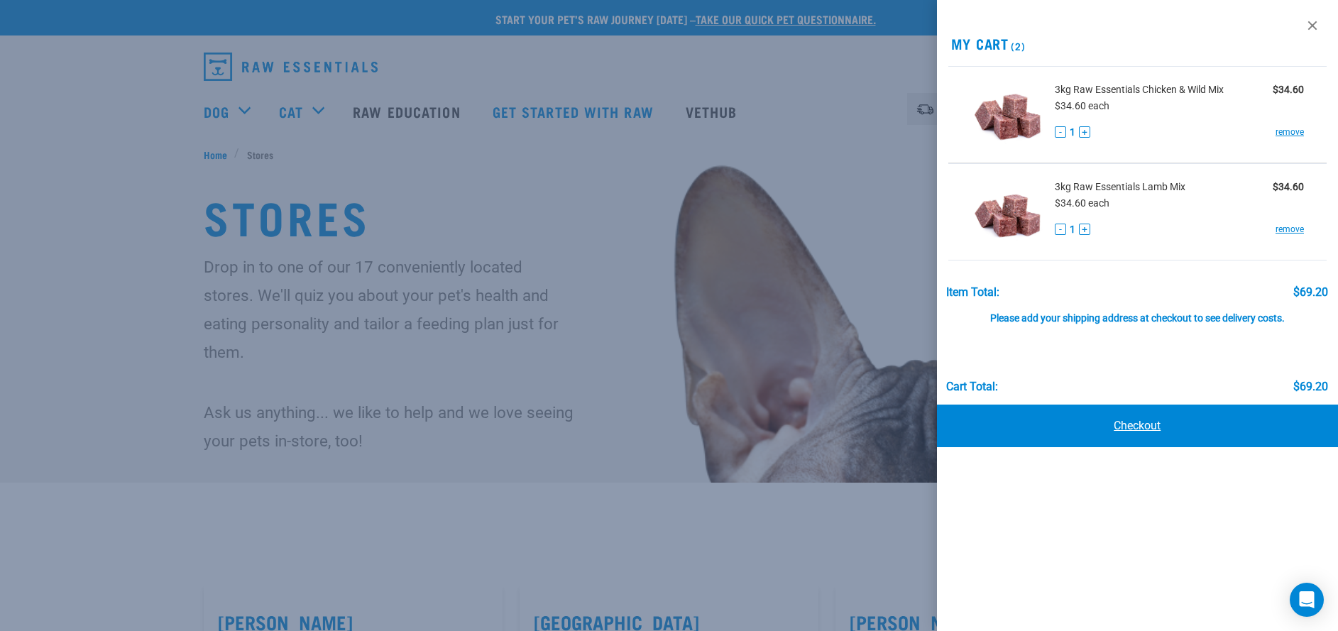
click at [1143, 423] on link "Checkout" at bounding box center [1138, 426] width 402 height 43
click at [644, 211] on div at bounding box center [669, 315] width 1338 height 631
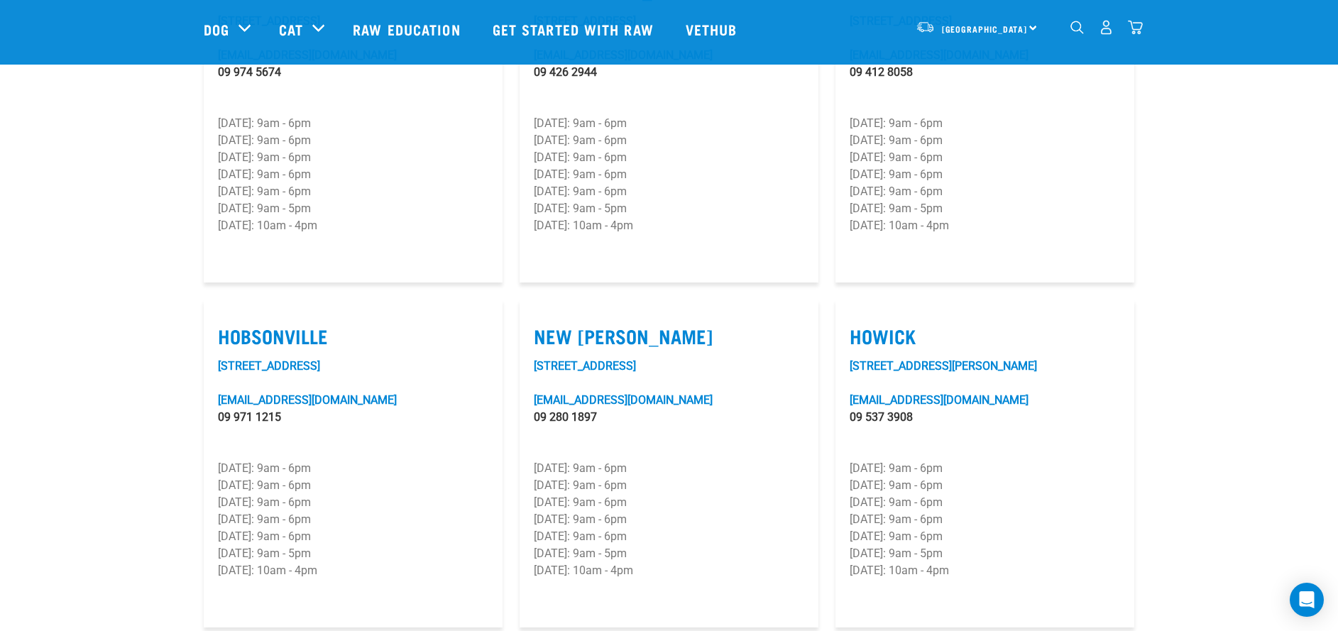
scroll to position [888, 0]
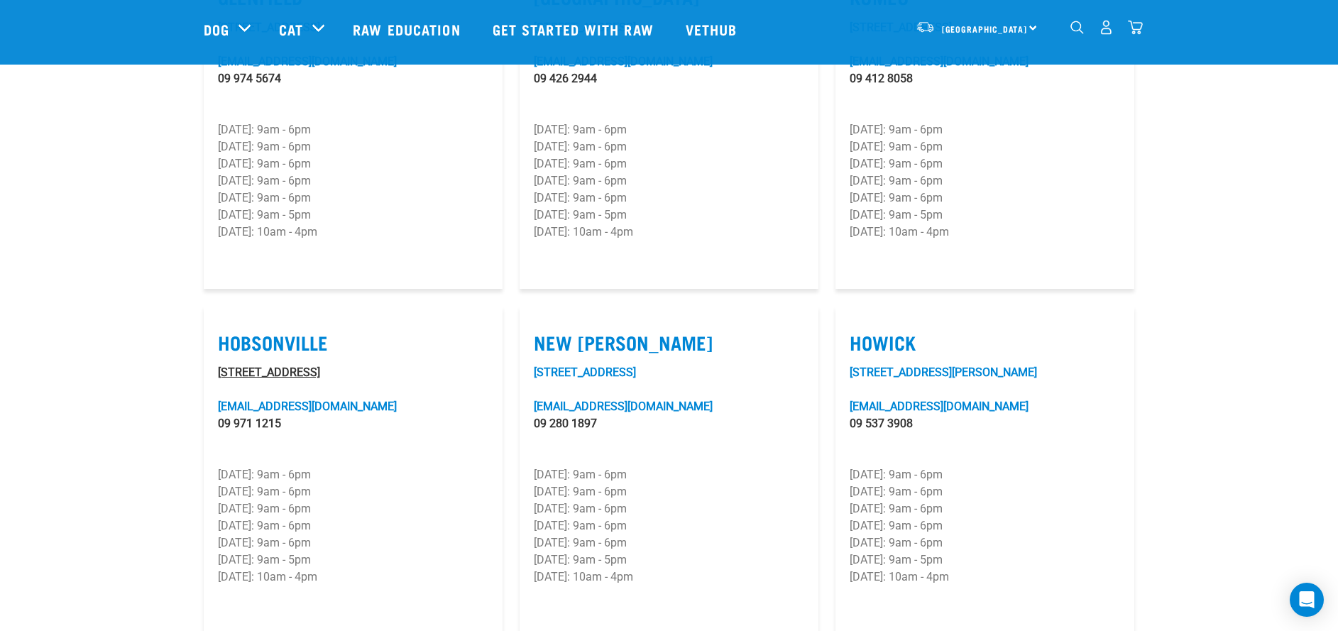
click at [275, 366] on link "124 Hobsonville Road" at bounding box center [269, 372] width 102 height 13
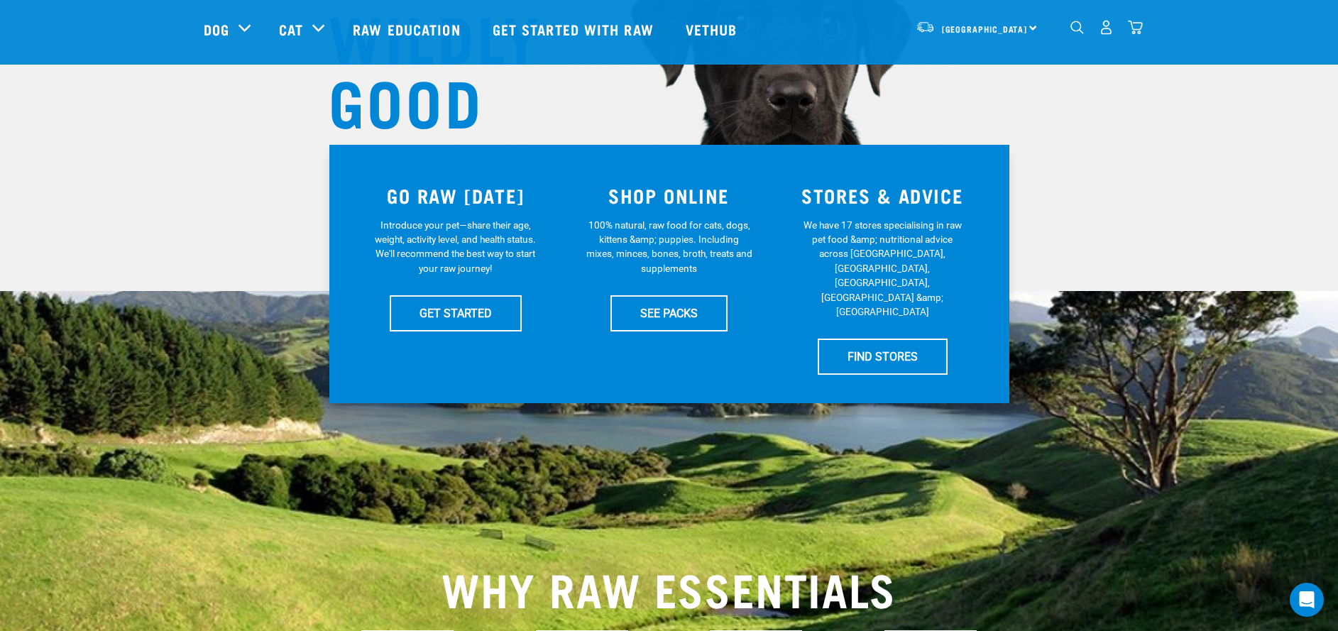
scroll to position [193, 0]
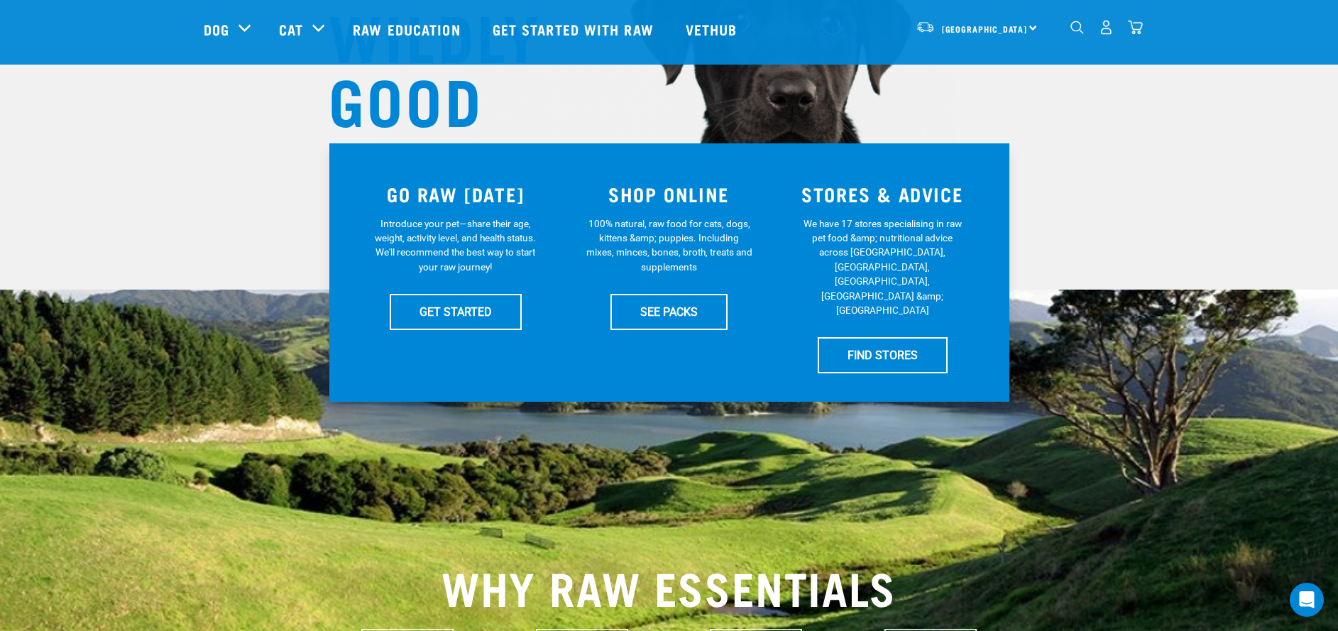
click at [670, 192] on h3 "SHOP ONLINE" at bounding box center [669, 194] width 197 height 22
click at [664, 314] on link "SEE PACKS" at bounding box center [668, 311] width 117 height 35
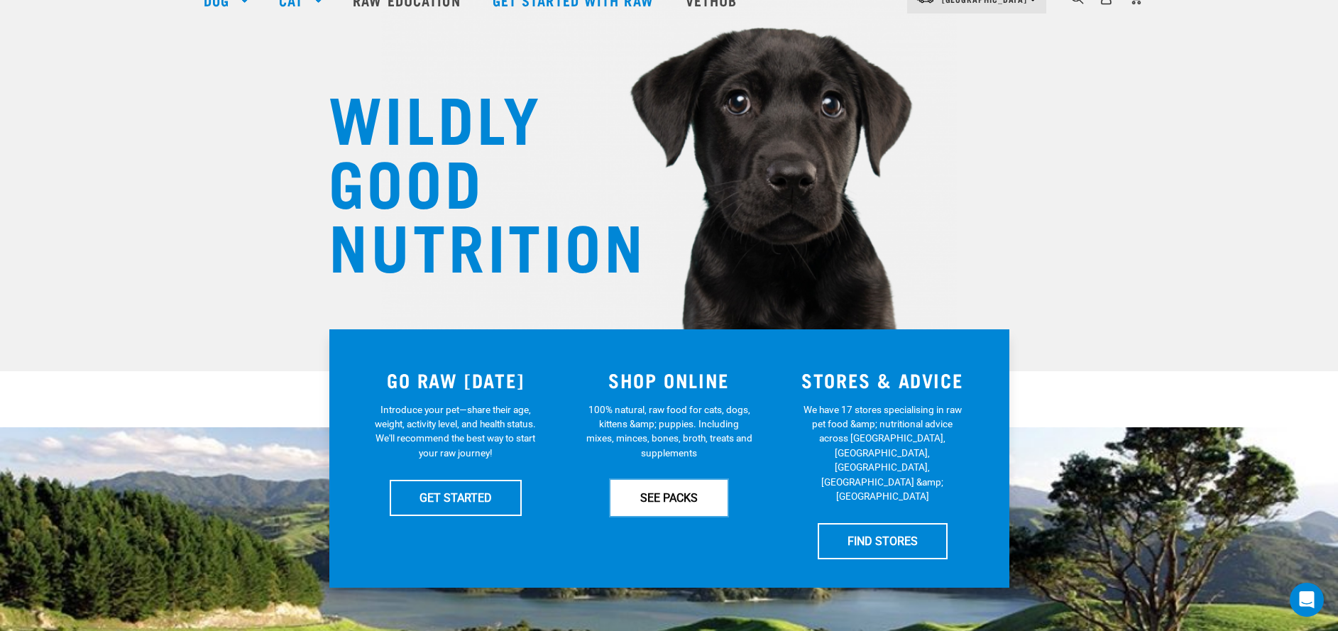
scroll to position [112, 0]
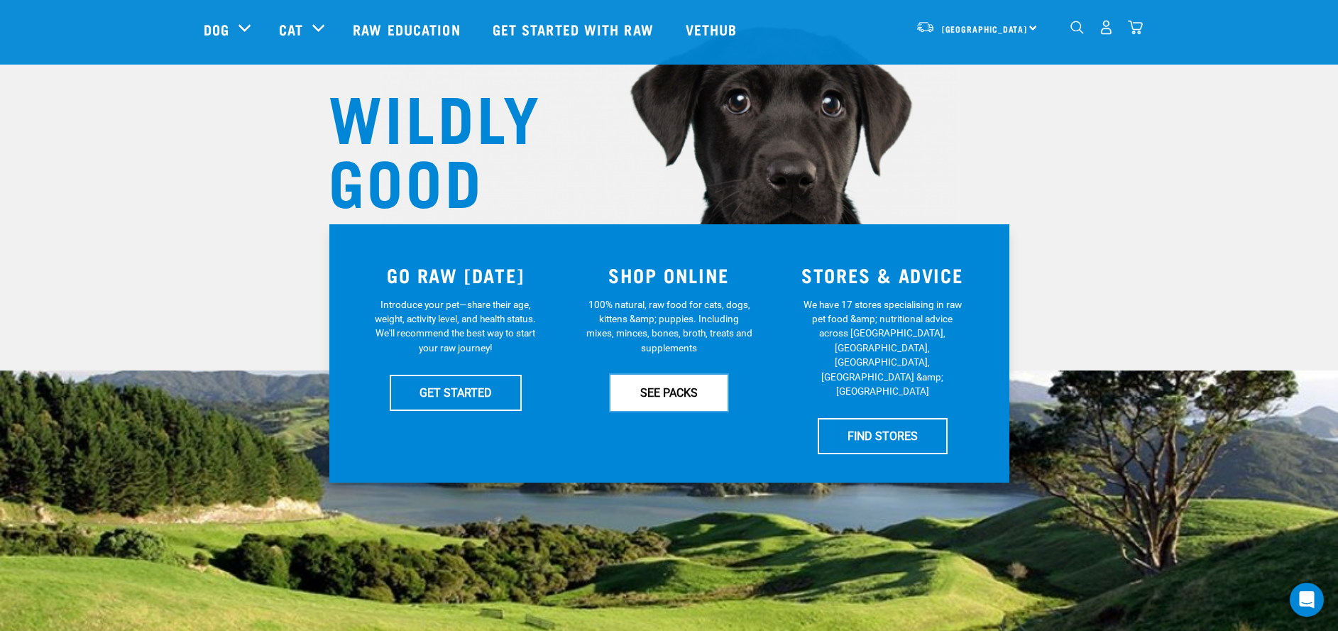
click at [659, 395] on link "SEE PACKS" at bounding box center [668, 392] width 117 height 35
